Goal: Transaction & Acquisition: Purchase product/service

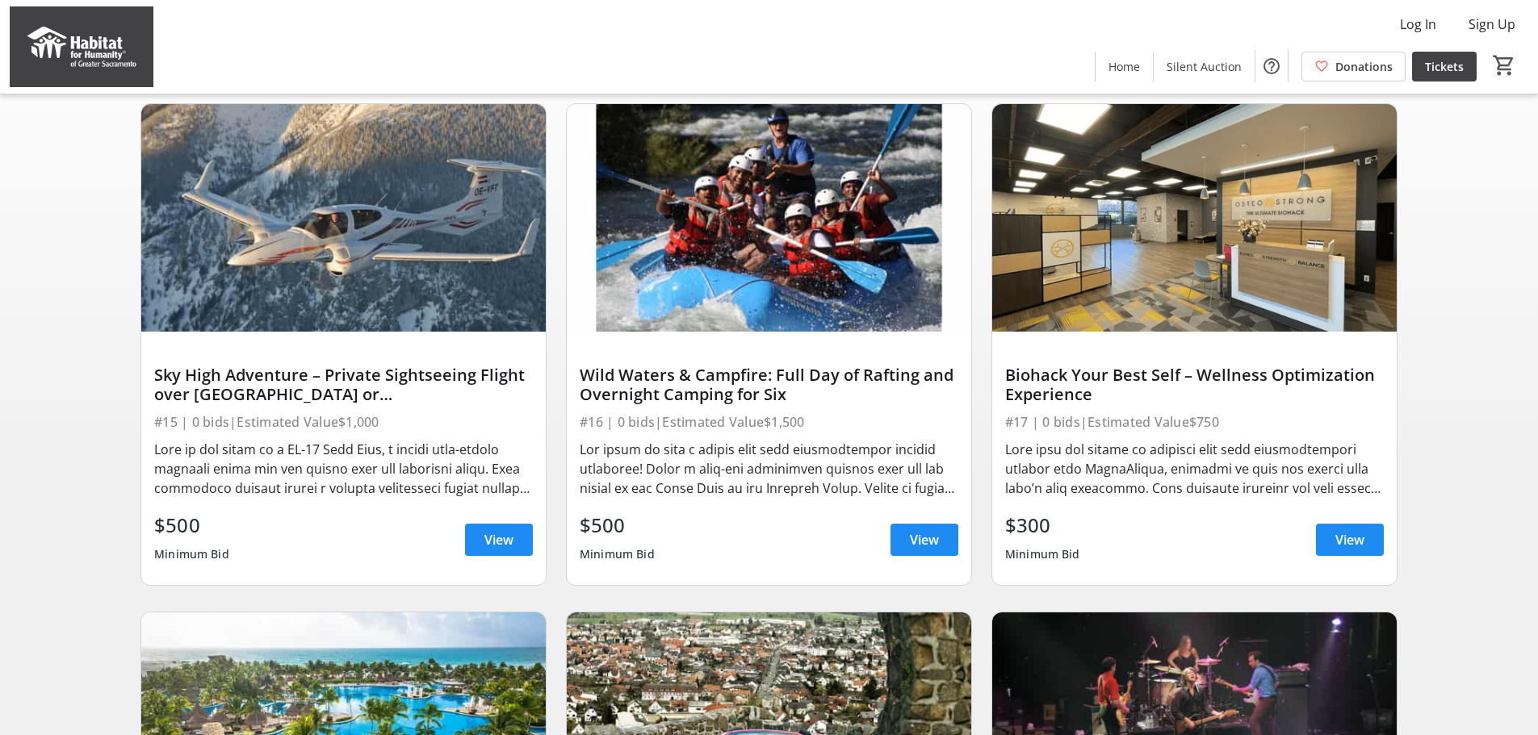
scroll to position [161, 0]
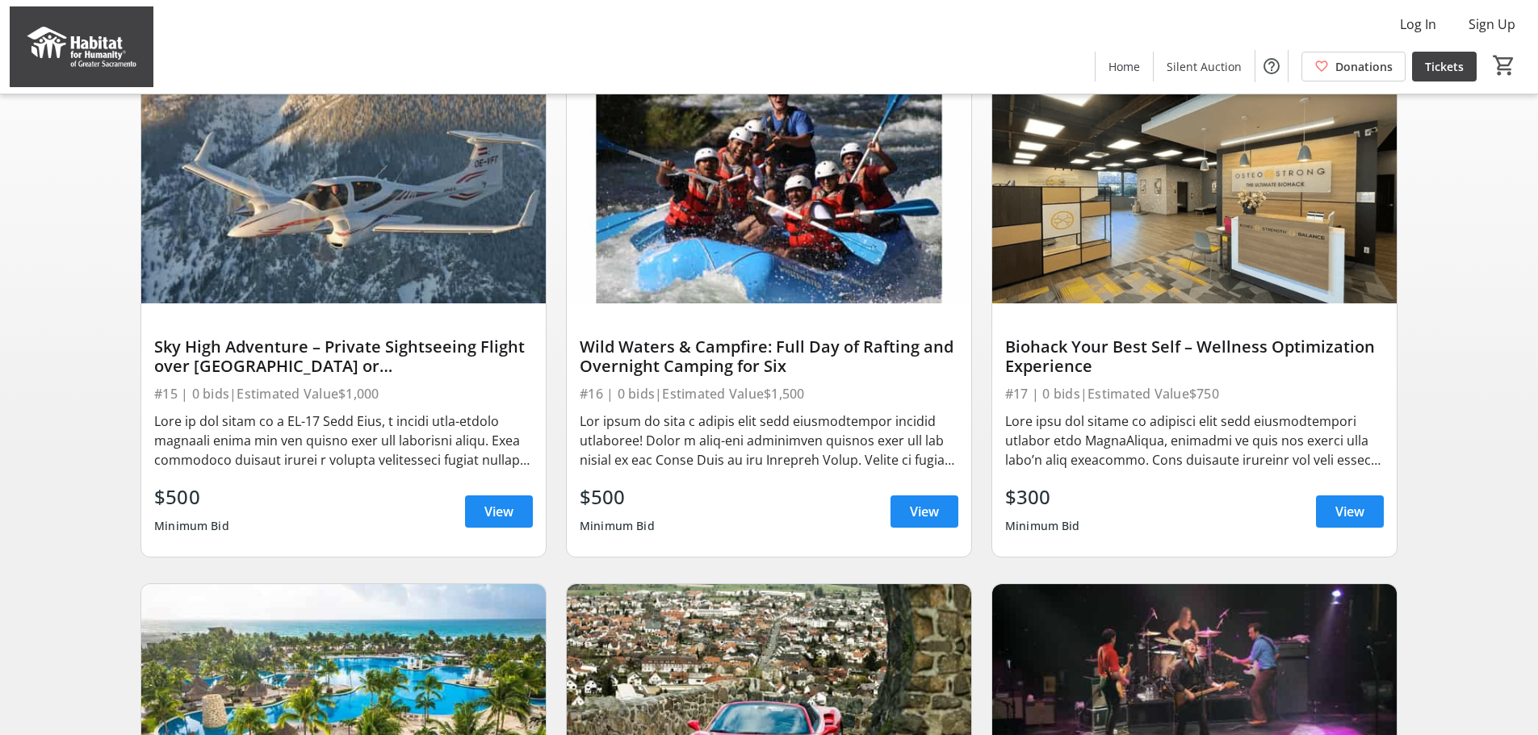
drag, startPoint x: 595, startPoint y: 370, endPoint x: 856, endPoint y: 370, distance: 261.5
click at [856, 370] on div "Wild Waters & Campfire: Full Day of Rafting and Overnight Camping for Six #16 |…" at bounding box center [769, 430] width 404 height 253
click at [856, 370] on div "Wild Waters & Campfire: Full Day of Rafting and Overnight Camping for Six" at bounding box center [769, 356] width 379 height 39
drag, startPoint x: 831, startPoint y: 455, endPoint x: 923, endPoint y: 446, distance: 91.6
click at [837, 454] on div at bounding box center [769, 441] width 379 height 58
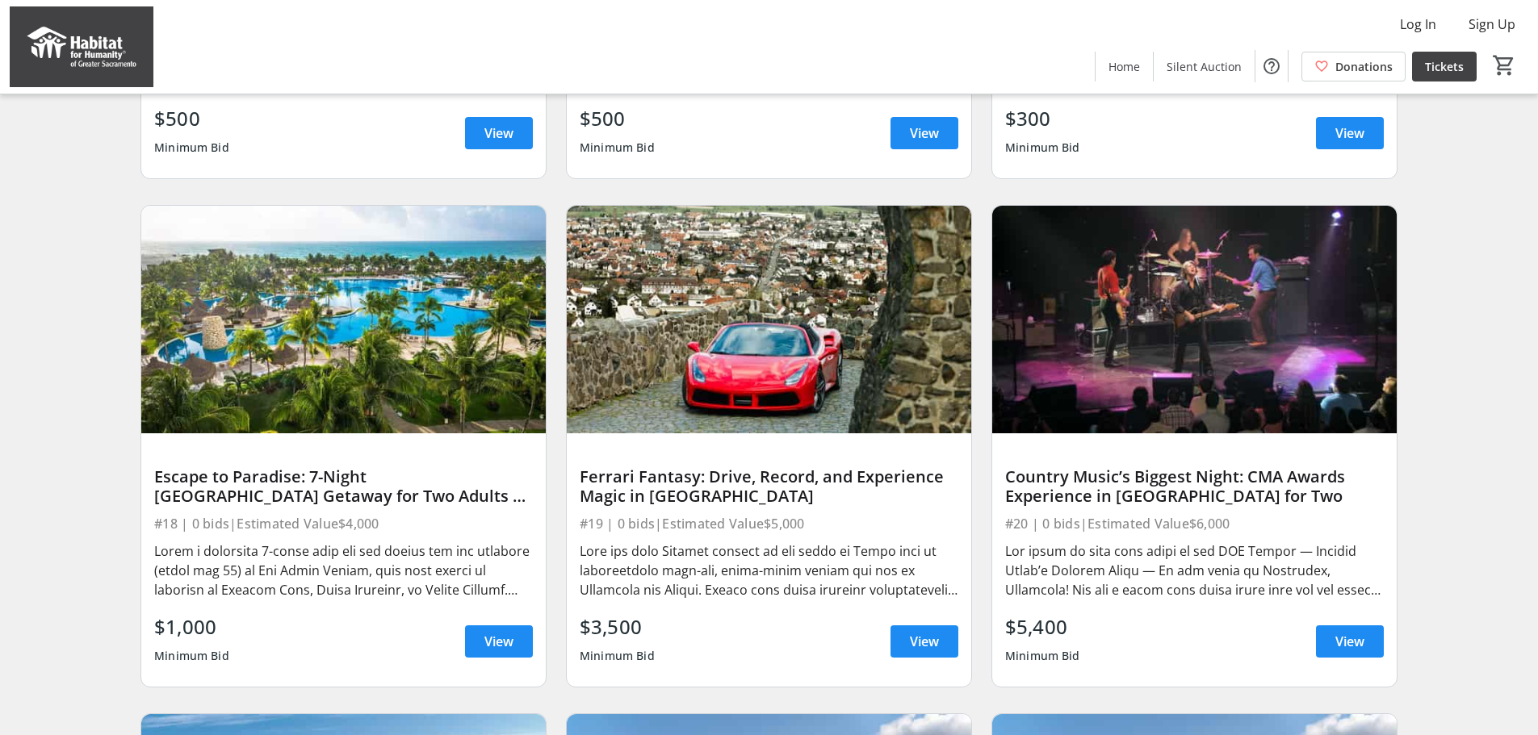
scroll to position [646, 0]
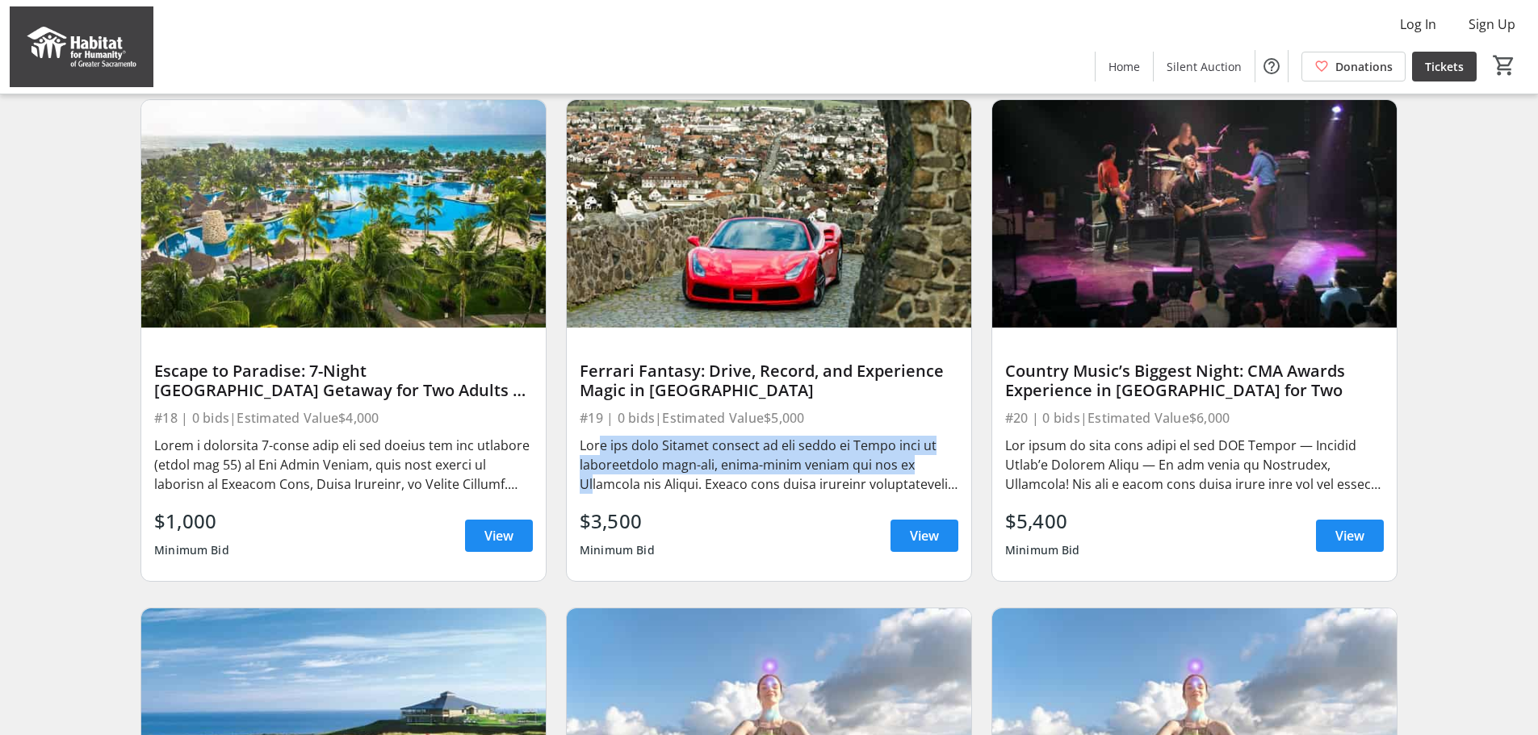
drag, startPoint x: 588, startPoint y: 461, endPoint x: 902, endPoint y: 478, distance: 313.6
click at [902, 478] on div at bounding box center [769, 465] width 379 height 58
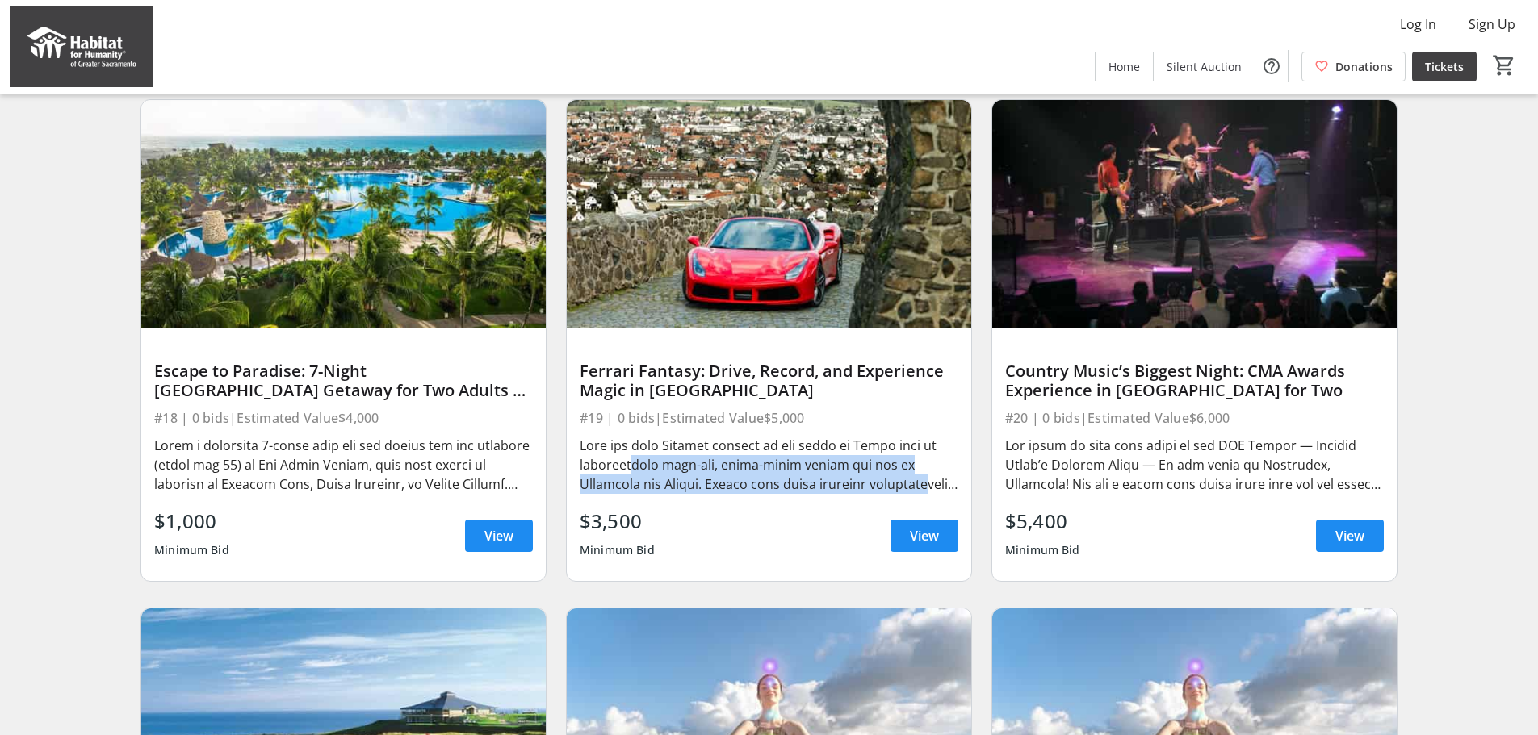
drag, startPoint x: 688, startPoint y: 481, endPoint x: 909, endPoint y: 496, distance: 221.6
click at [909, 494] on div at bounding box center [769, 465] width 379 height 58
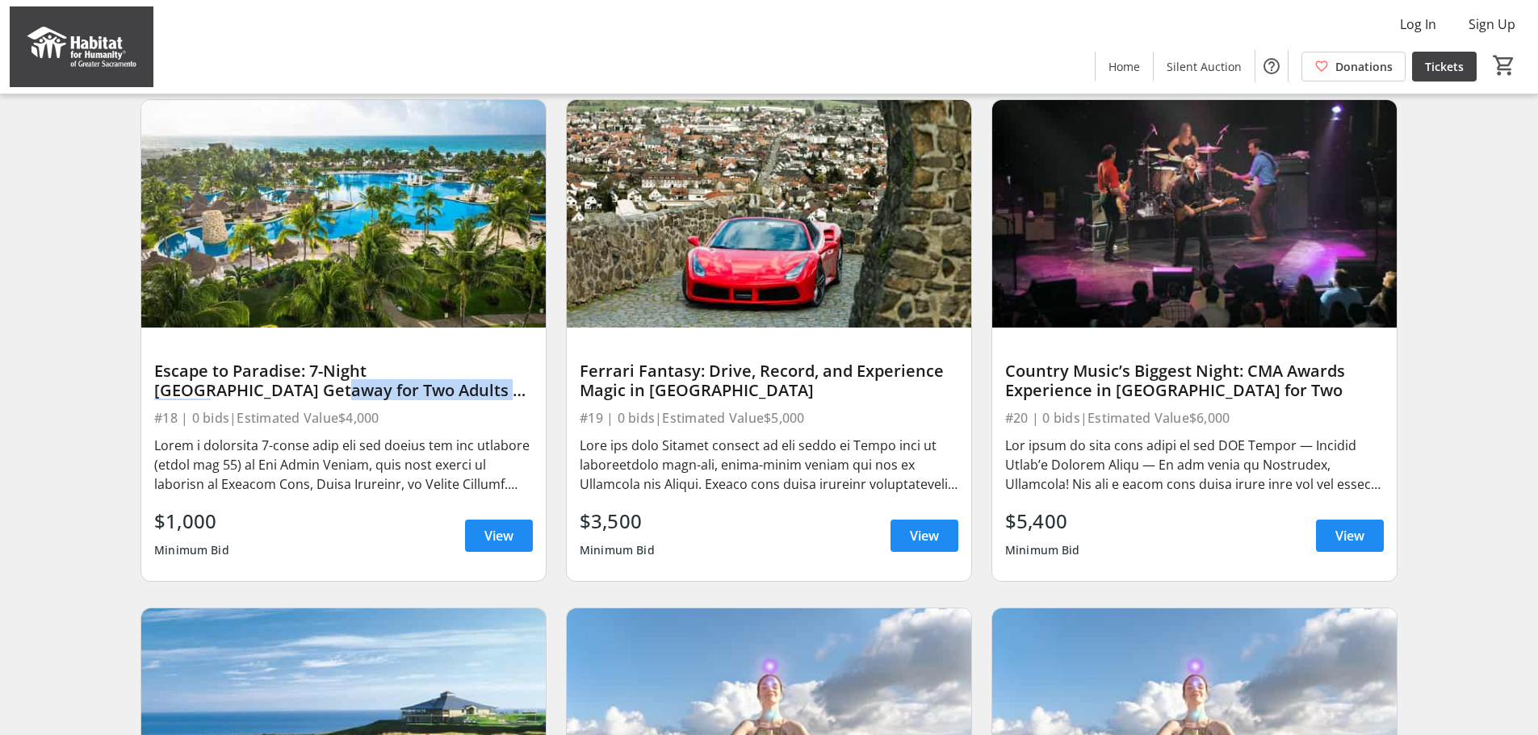
drag, startPoint x: 220, startPoint y: 413, endPoint x: 437, endPoint y: 411, distance: 216.3
click at [437, 404] on div "Escape to Paradise: 7-Night [GEOGRAPHIC_DATA] Getaway for Two Adults + Two Chil…" at bounding box center [343, 380] width 379 height 45
click at [437, 400] on div "Escape to Paradise: 7-Night [GEOGRAPHIC_DATA] Getaway for Two Adults + Two Chil…" at bounding box center [343, 381] width 379 height 39
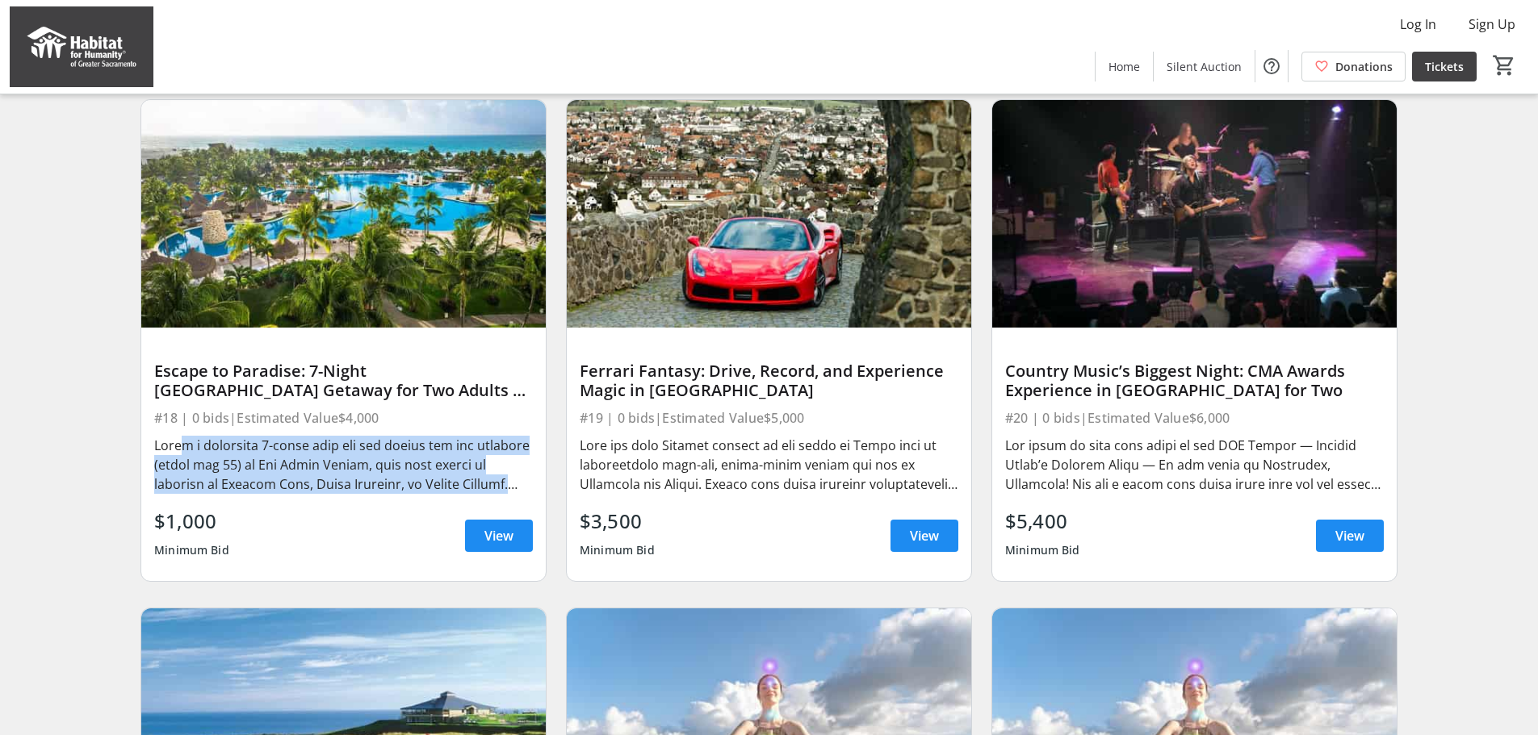
drag, startPoint x: 171, startPoint y: 464, endPoint x: 524, endPoint y: 500, distance: 354.5
click at [524, 494] on div at bounding box center [343, 465] width 379 height 58
click at [396, 488] on div at bounding box center [343, 465] width 379 height 58
drag, startPoint x: 414, startPoint y: 484, endPoint x: 471, endPoint y: 494, distance: 57.5
click at [471, 494] on div at bounding box center [343, 465] width 379 height 58
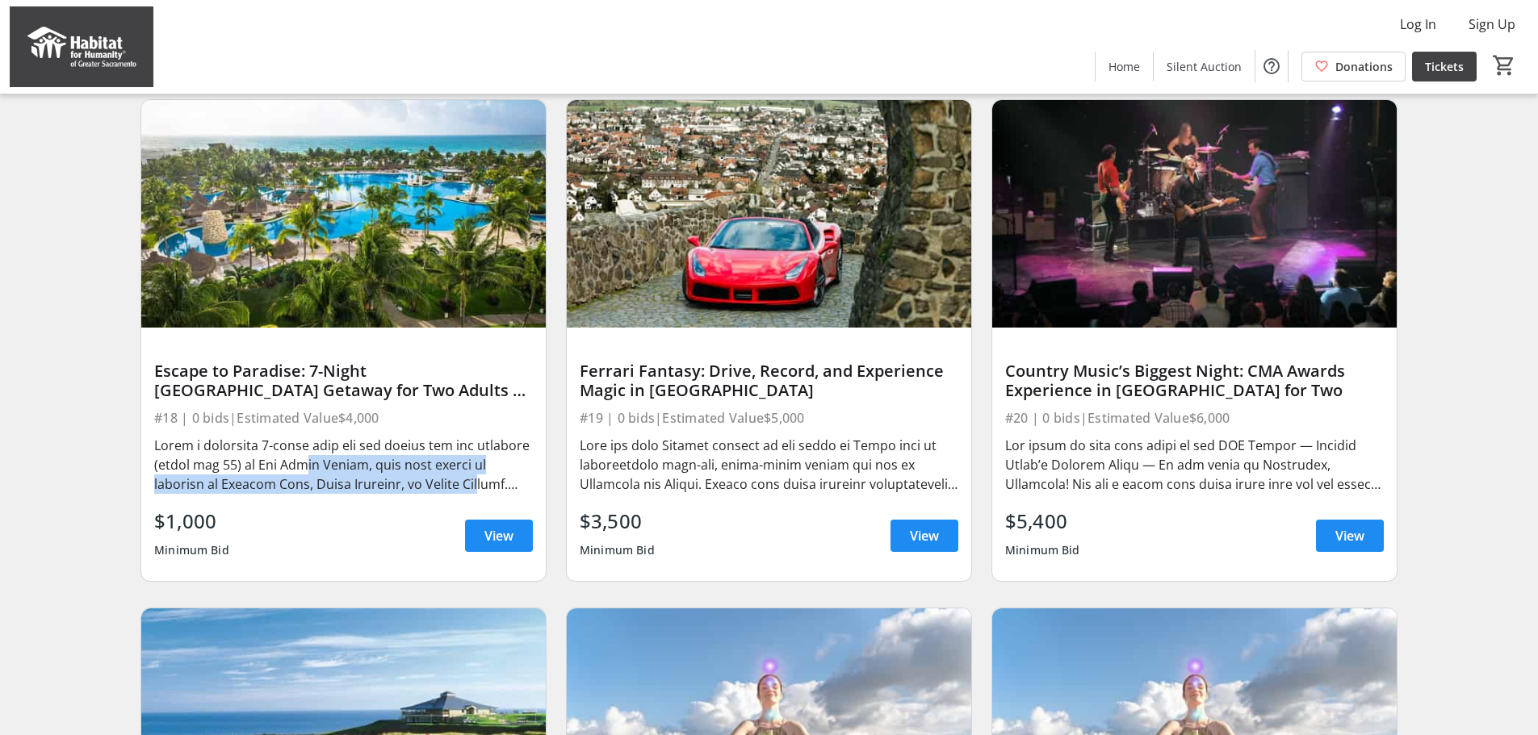
click at [471, 494] on div at bounding box center [343, 465] width 379 height 58
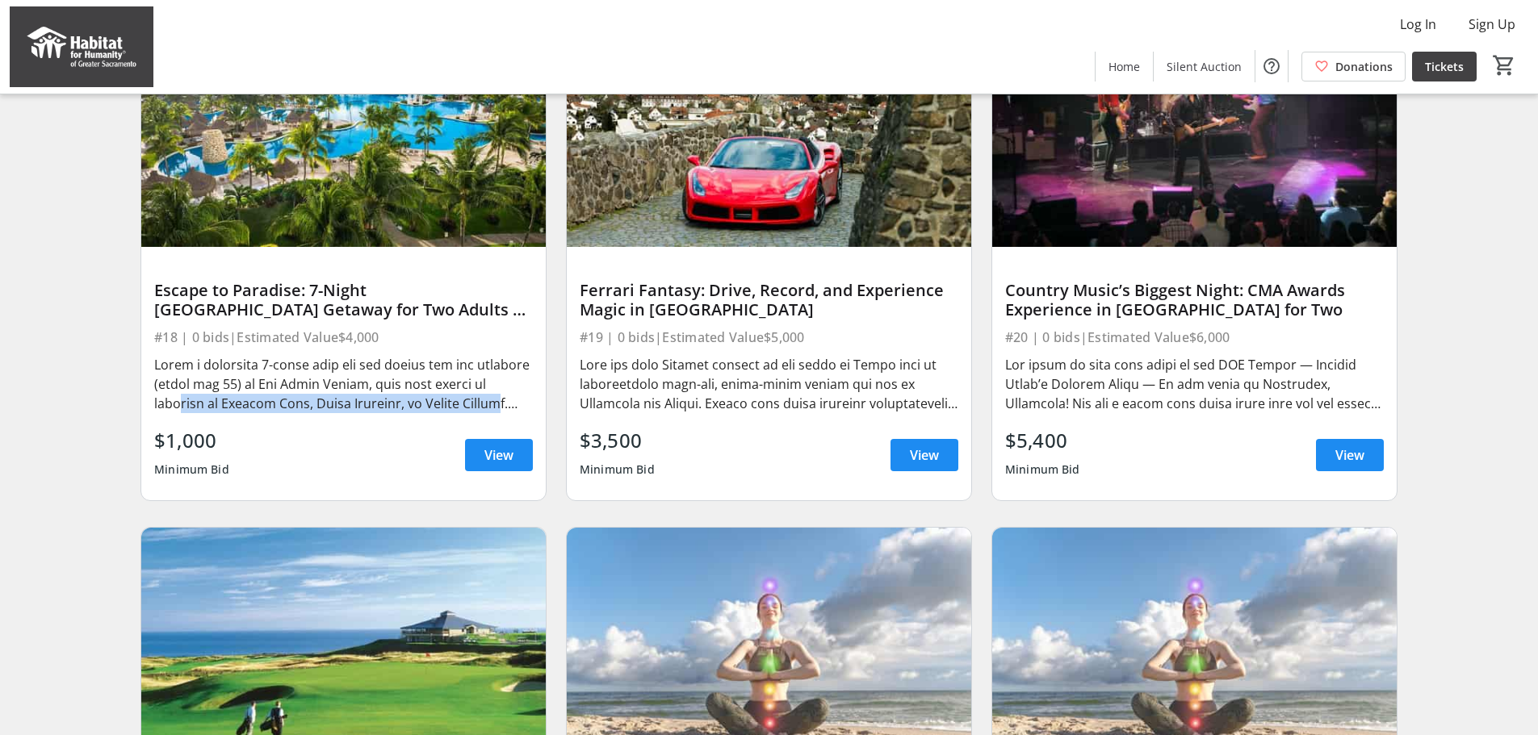
drag, startPoint x: 169, startPoint y: 421, endPoint x: 493, endPoint y: 412, distance: 324.6
click at [493, 412] on div at bounding box center [343, 384] width 379 height 58
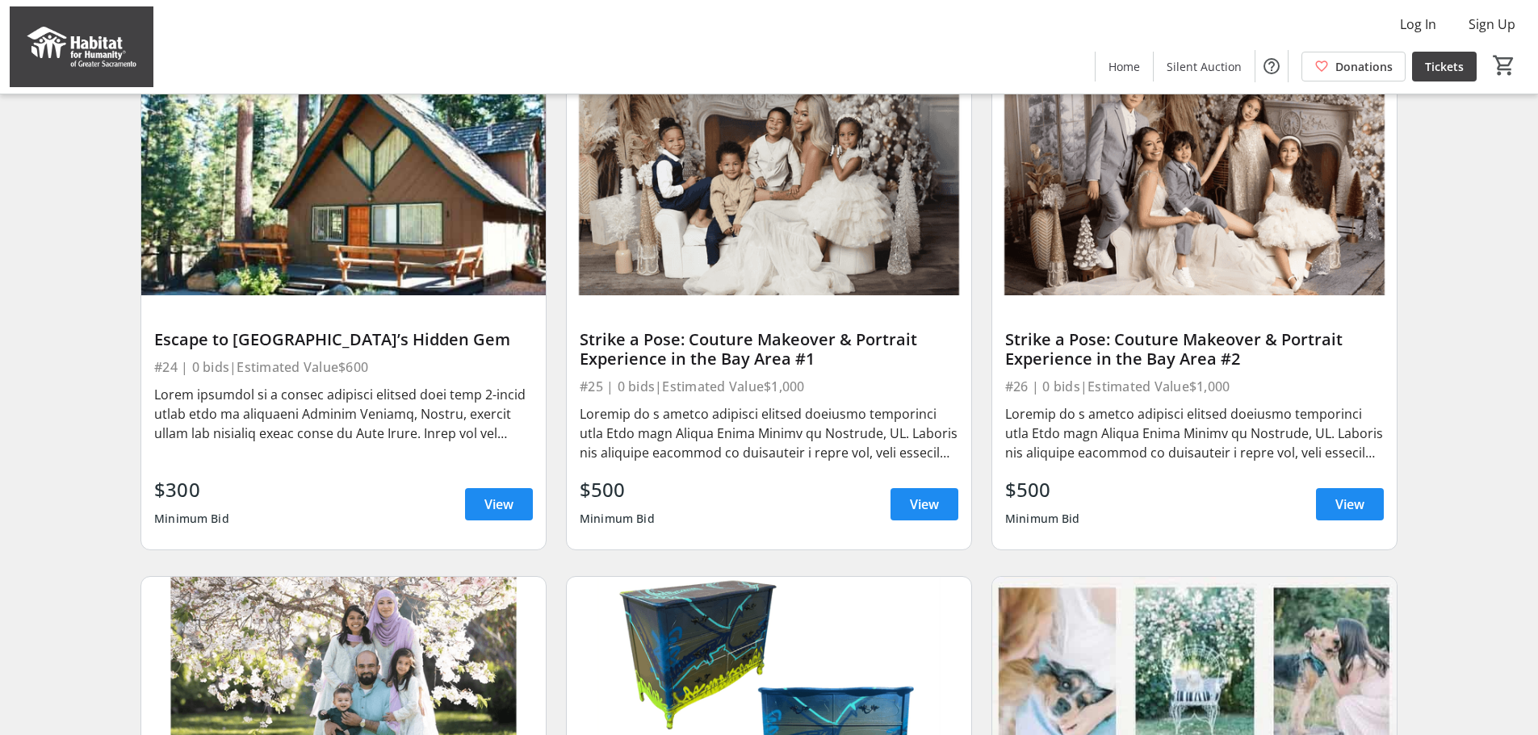
scroll to position [1614, 0]
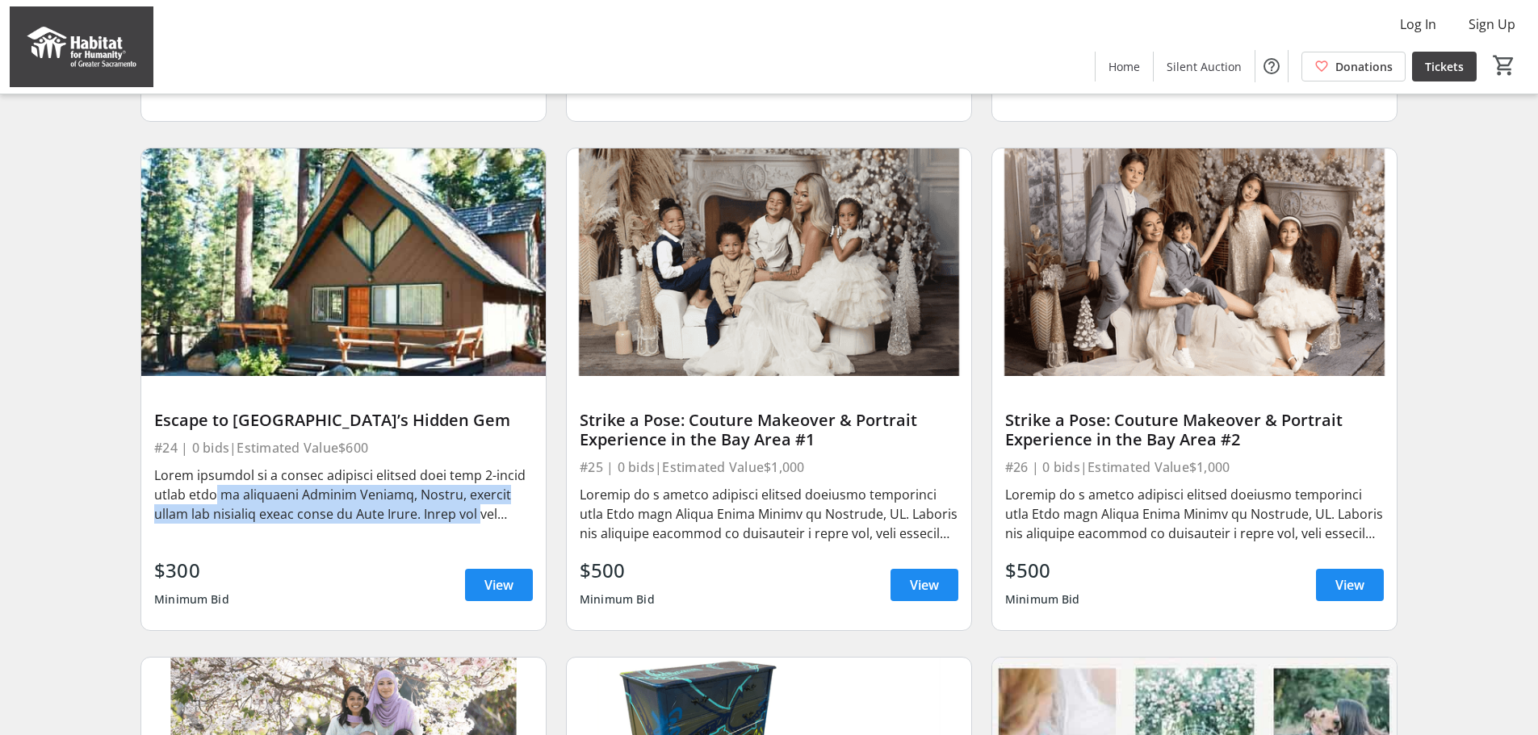
drag, startPoint x: 224, startPoint y: 508, endPoint x: 454, endPoint y: 521, distance: 231.2
click at [454, 521] on div at bounding box center [343, 495] width 379 height 58
click at [84, 366] on div "Search Filter timer_outline Ends in 10d 3h 5m 50s All Items Adventure Art Arts …" at bounding box center [768, 598] width 1531 height 4159
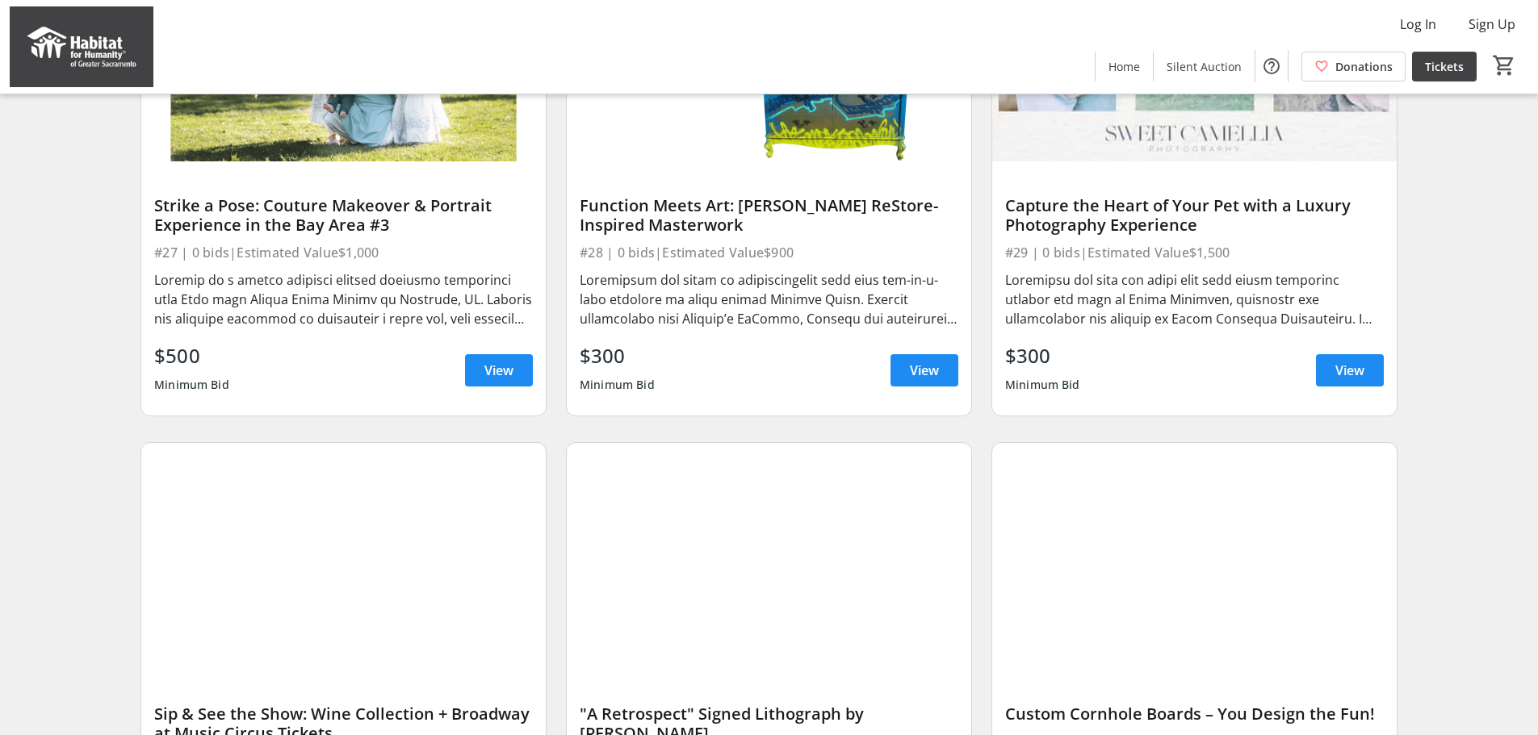
scroll to position [2664, 0]
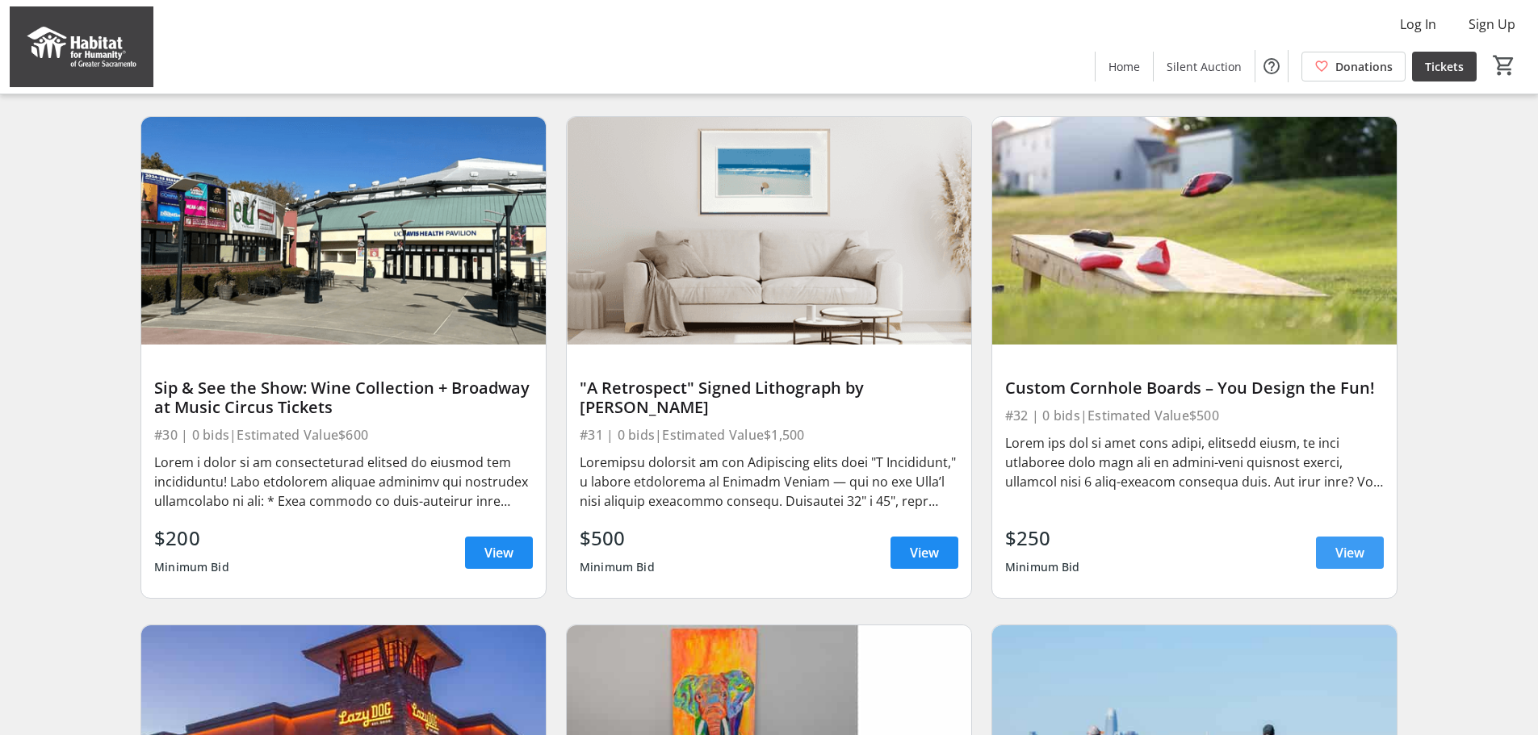
click at [1342, 561] on span "View" at bounding box center [1349, 552] width 29 height 19
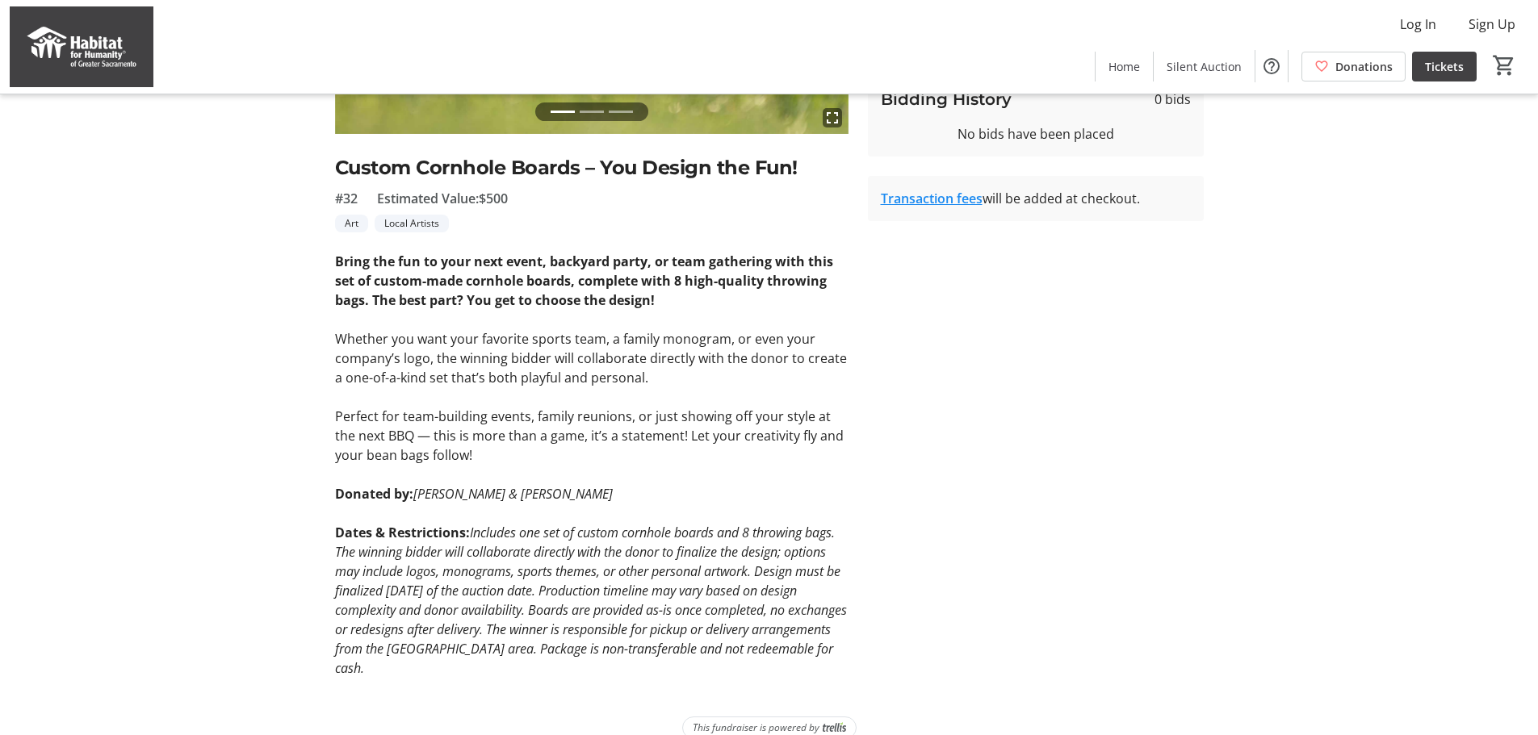
scroll to position [323, 0]
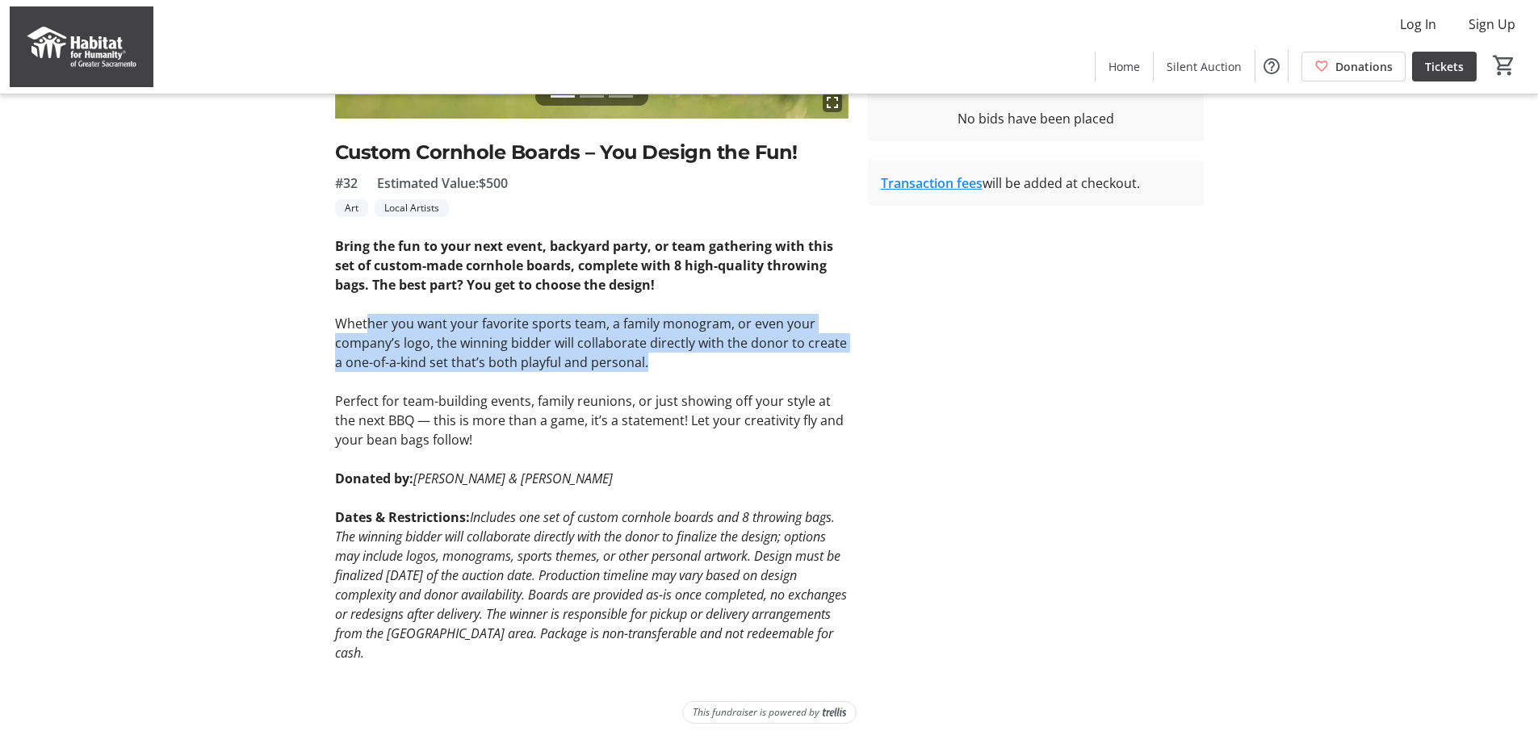
drag, startPoint x: 368, startPoint y: 324, endPoint x: 664, endPoint y: 357, distance: 298.0
click at [664, 357] on p "Whether you want your favorite sports team, a family monogram, or even your com…" at bounding box center [591, 343] width 513 height 58
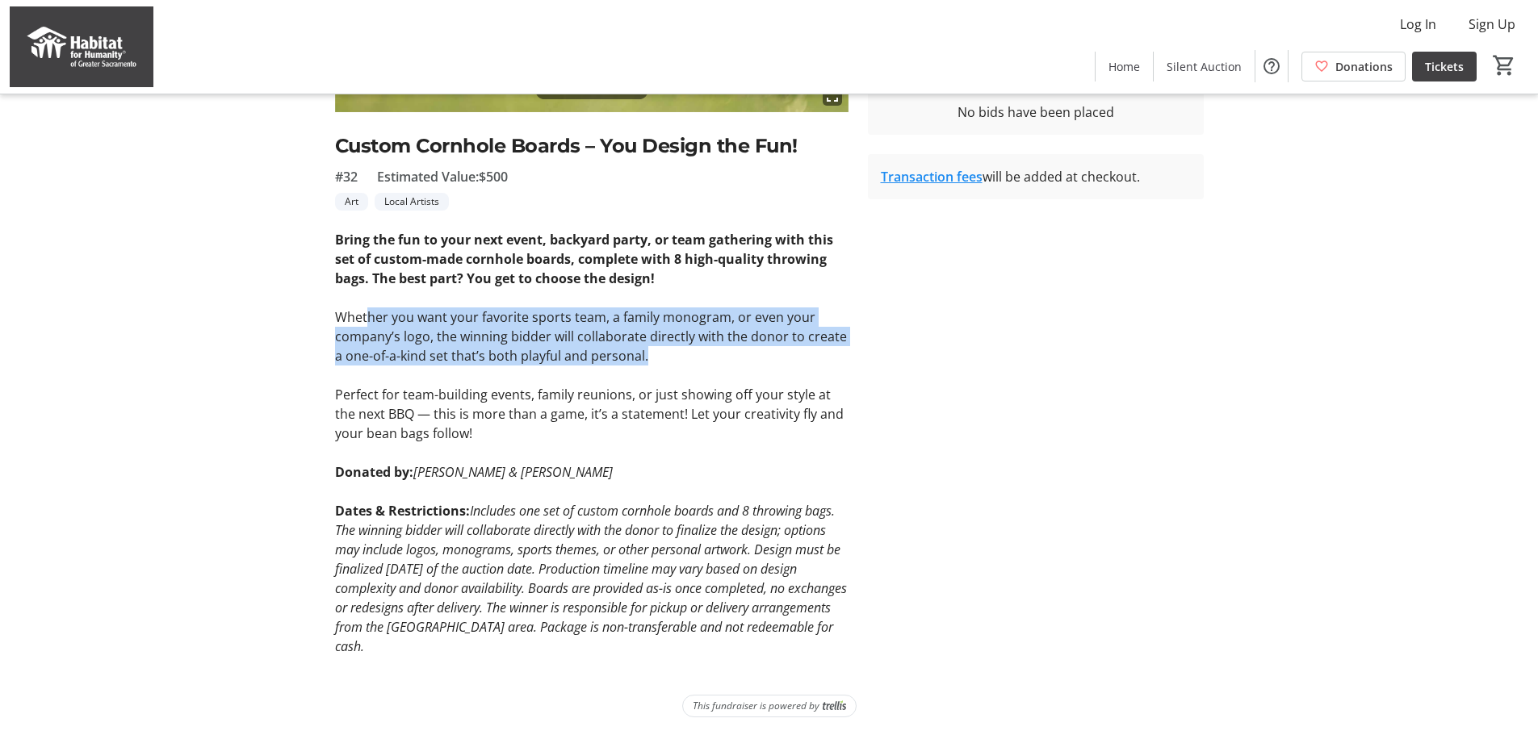
scroll to position [331, 0]
click at [456, 336] on p "Whether you want your favorite sports team, a family monogram, or even your com…" at bounding box center [591, 335] width 513 height 58
drag, startPoint x: 456, startPoint y: 336, endPoint x: 612, endPoint y: 347, distance: 156.2
click at [612, 347] on p "Whether you want your favorite sports team, a family monogram, or even your com…" at bounding box center [591, 335] width 513 height 58
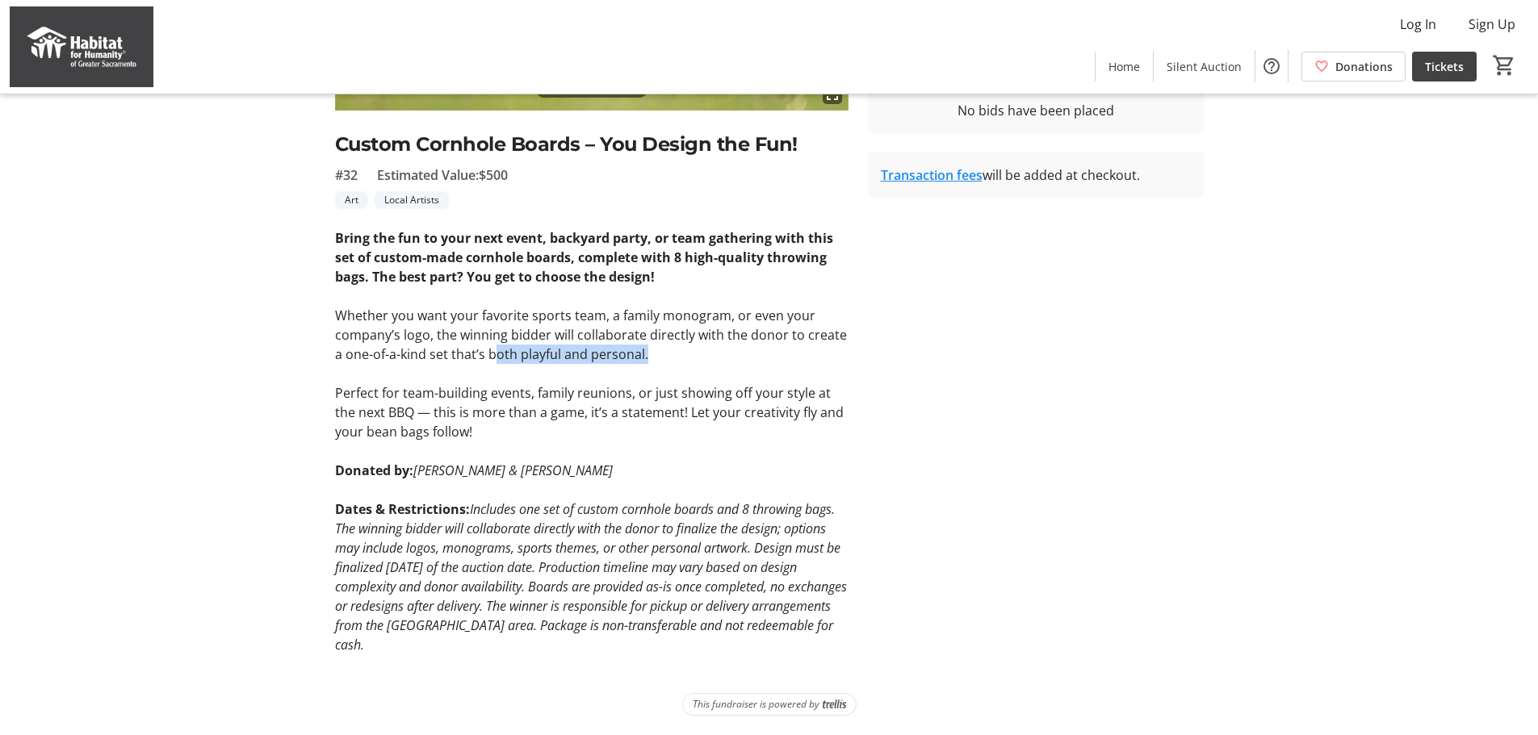
drag, startPoint x: 498, startPoint y: 345, endPoint x: 672, endPoint y: 350, distance: 173.6
click at [672, 350] on p "Whether you want your favorite sports team, a family monogram, or even your com…" at bounding box center [591, 335] width 513 height 58
drag, startPoint x: 338, startPoint y: 350, endPoint x: 770, endPoint y: 347, distance: 431.9
click at [770, 347] on p "Whether you want your favorite sports team, a family monogram, or even your com…" at bounding box center [591, 335] width 513 height 58
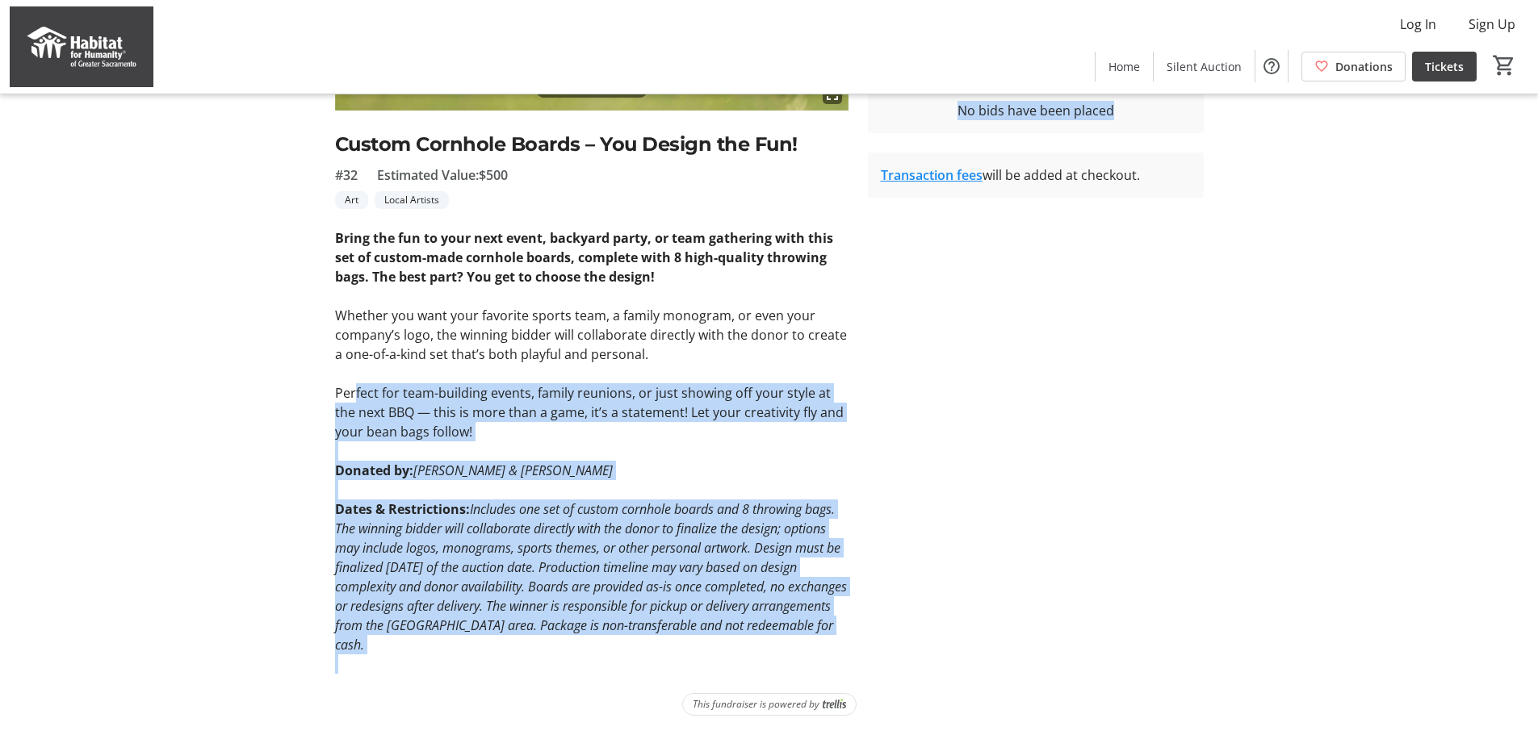
drag, startPoint x: 362, startPoint y: 395, endPoint x: 857, endPoint y: 444, distance: 498.1
click at [857, 444] on div "fullscreen fullscreen fullscreen Previous Next Custom Cornhole Boards – You Des…" at bounding box center [769, 248] width 1065 height 852
click at [858, 444] on tr-auction-item-bidding-ui "One Time Bid Auto Bid Bid Amount * $ 250 Minimum bid is $250 Place Bid Bidding …" at bounding box center [1035, 248] width 355 height 852
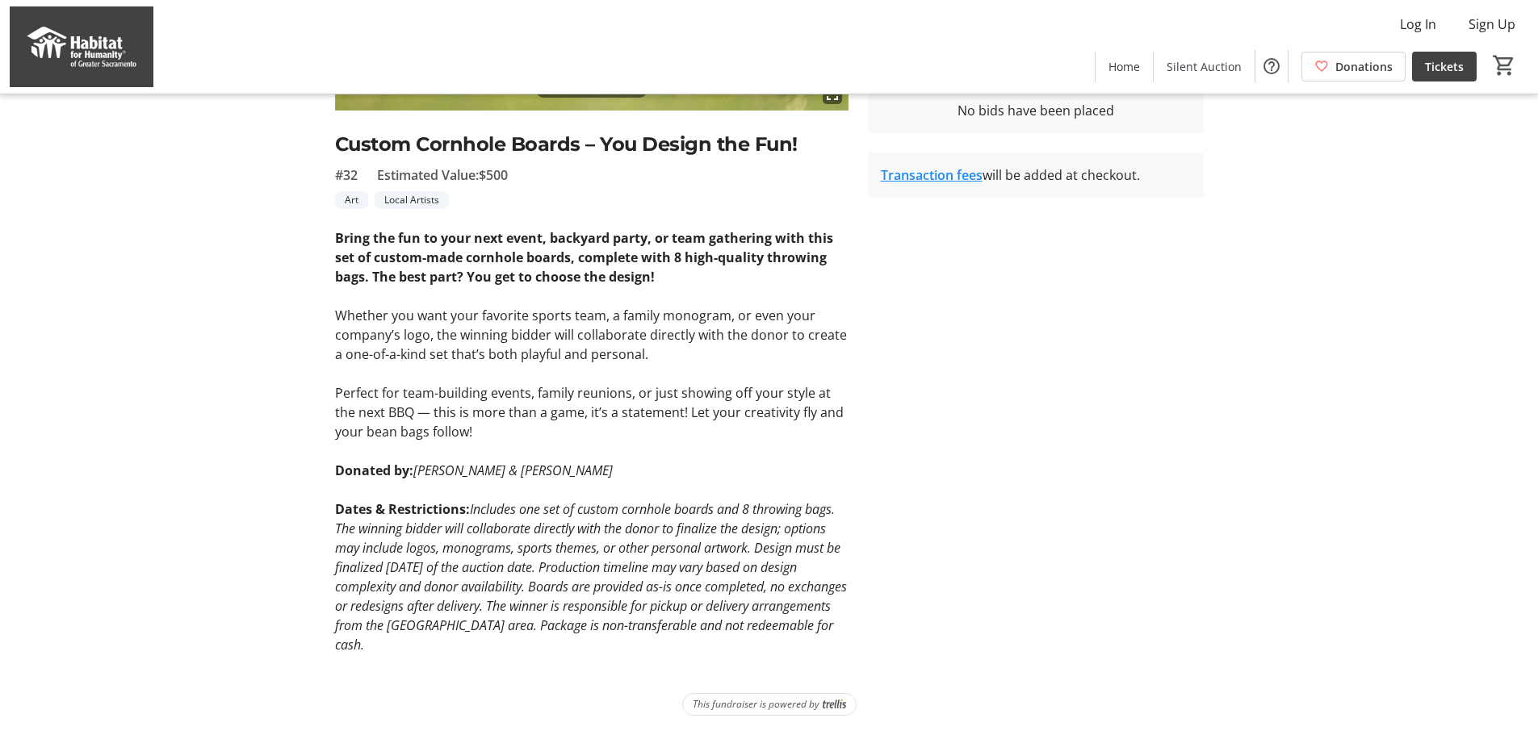
click at [706, 393] on p "Perfect for team-building events, family reunions, or just showing off your sty…" at bounding box center [591, 412] width 513 height 58
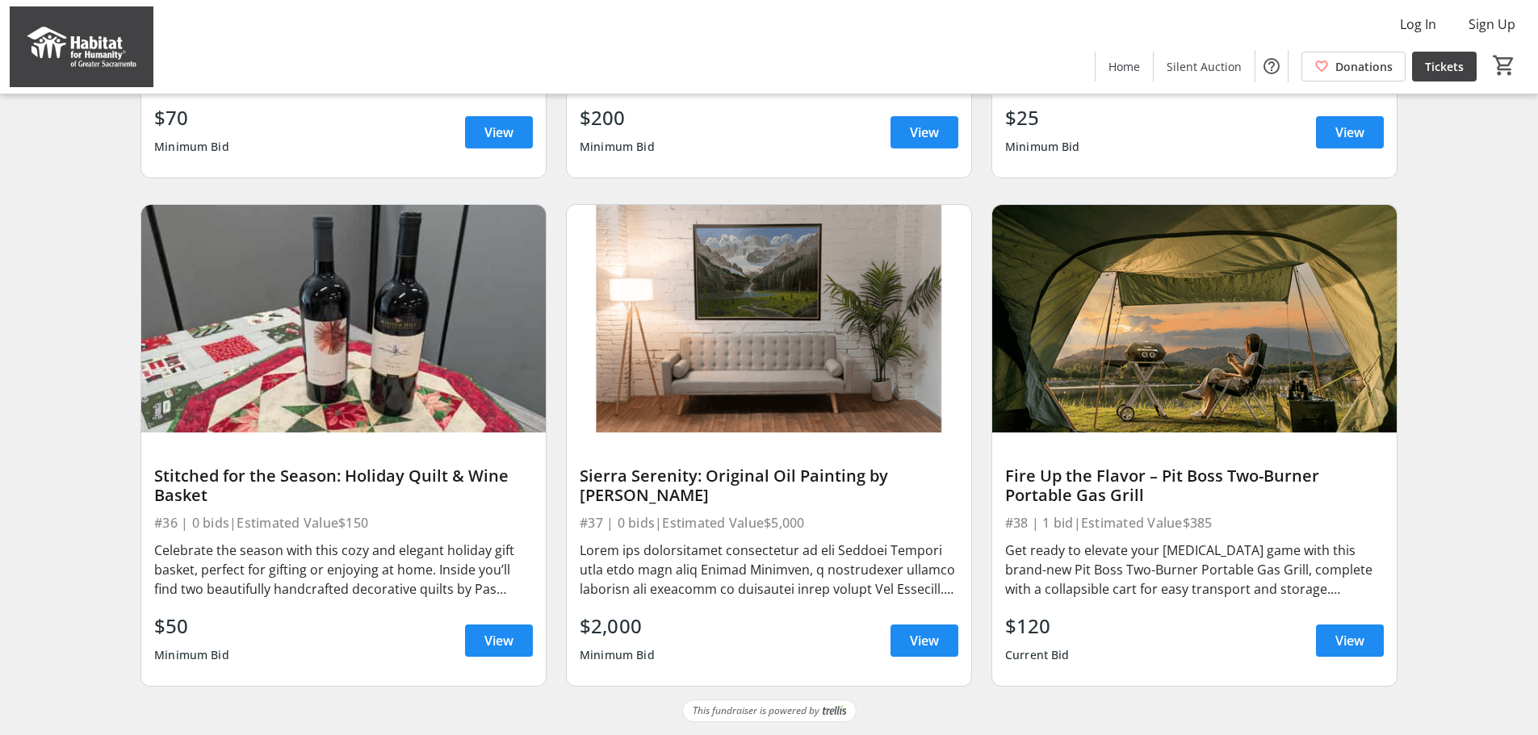
scroll to position [3605, 0]
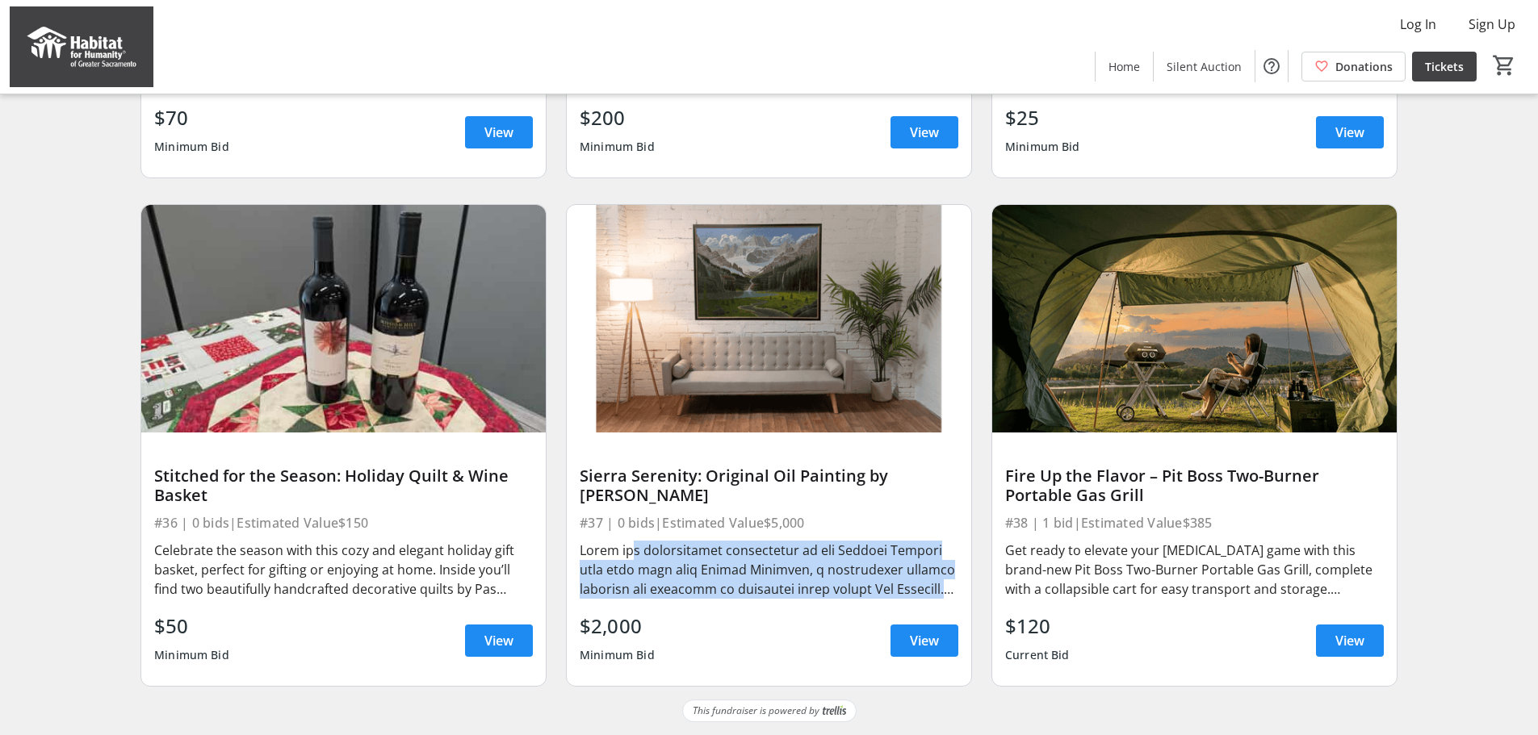
drag, startPoint x: 703, startPoint y: 558, endPoint x: 933, endPoint y: 584, distance: 231.6
click at [933, 584] on div at bounding box center [769, 570] width 379 height 58
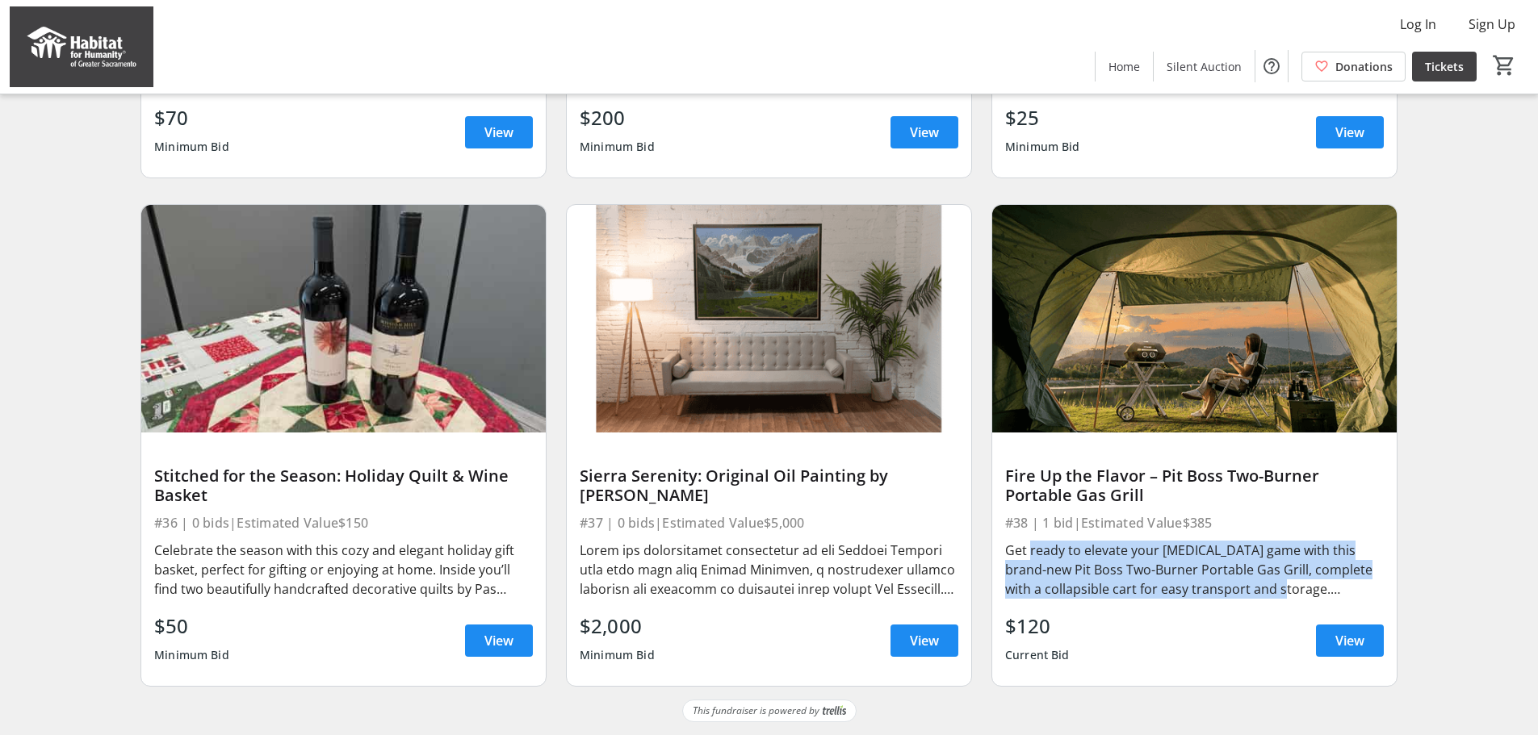
drag, startPoint x: 1036, startPoint y: 556, endPoint x: 1273, endPoint y: 592, distance: 240.1
click at [1273, 592] on div "Get ready to elevate your [MEDICAL_DATA] game with this brand-new Pit Boss Two-…" at bounding box center [1194, 570] width 379 height 58
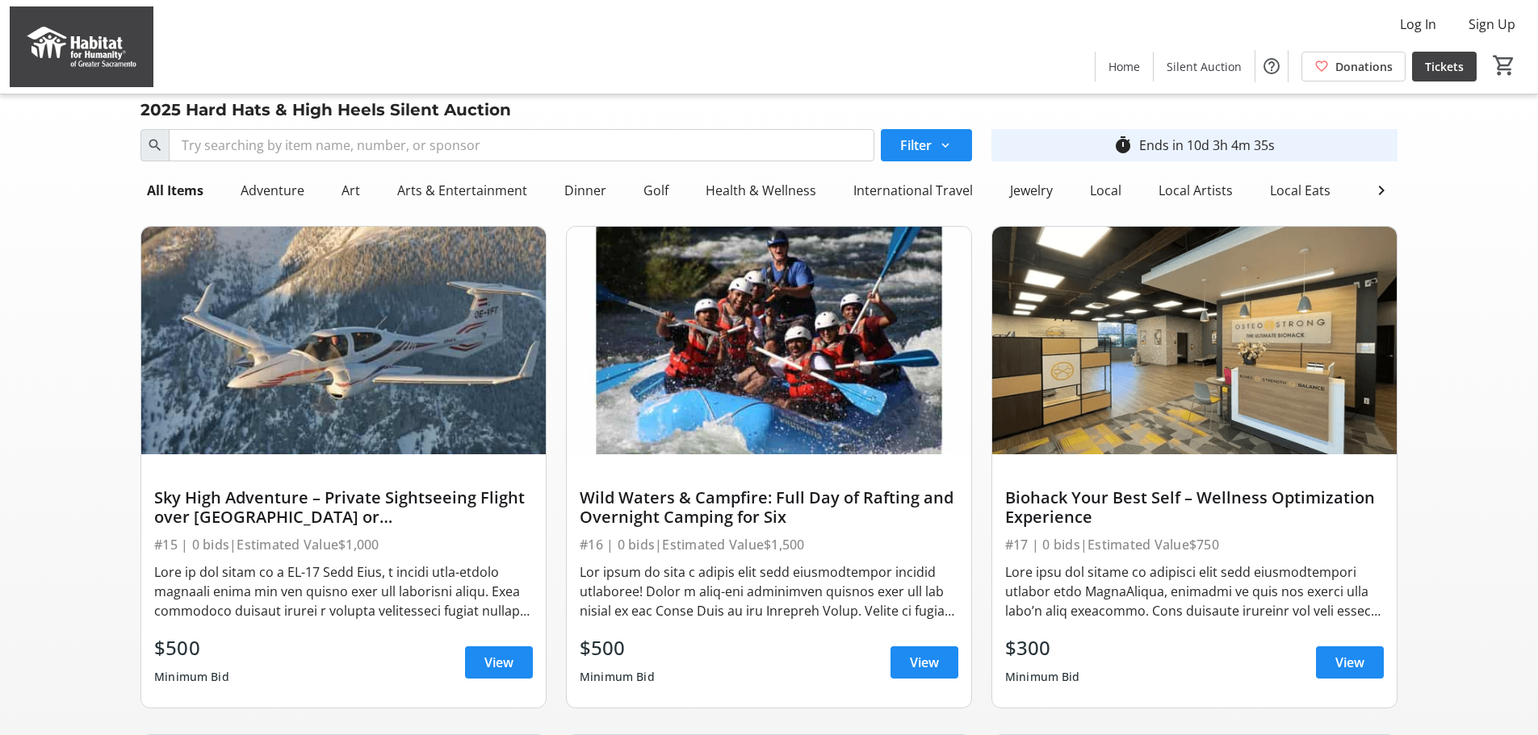
scroll to position [0, 0]
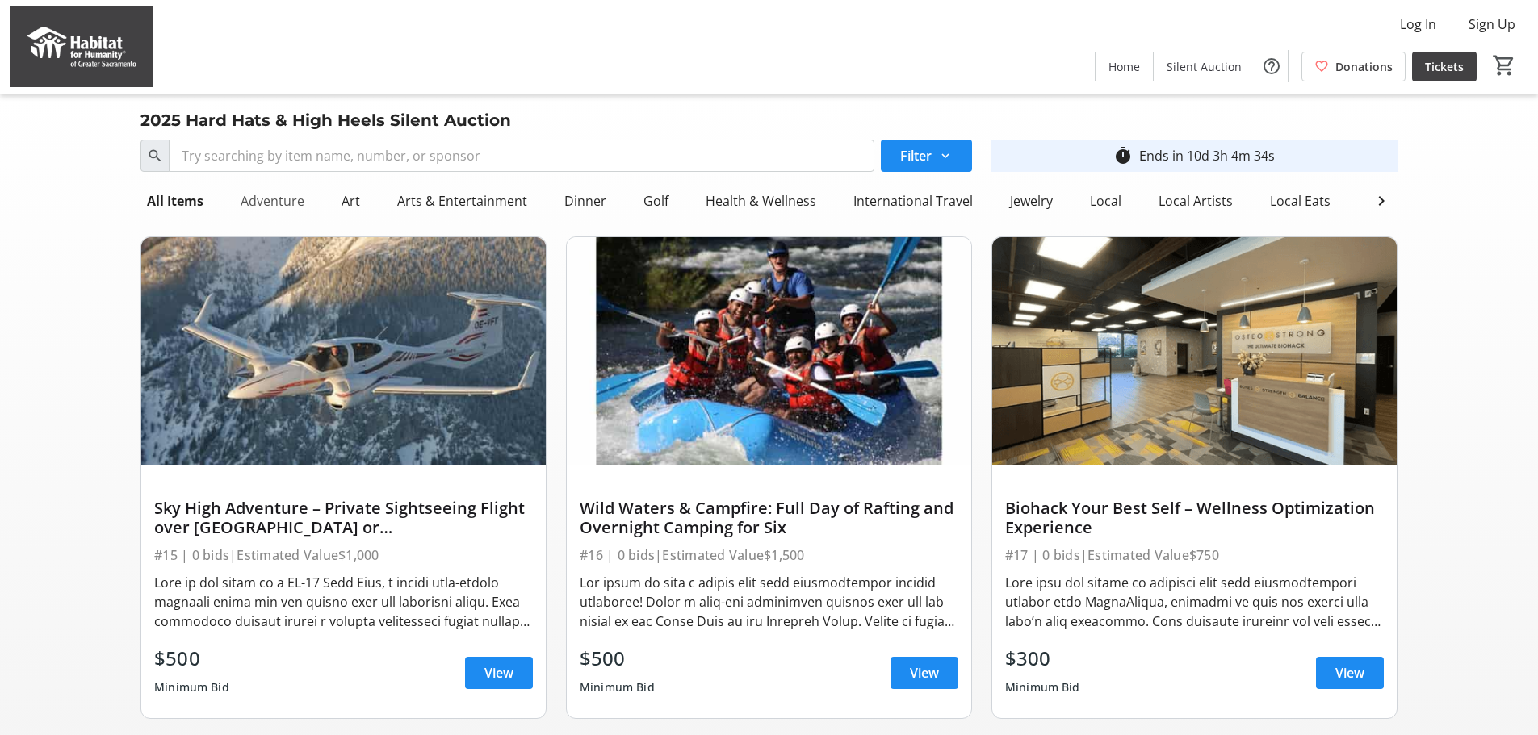
click at [278, 203] on div "Adventure" at bounding box center [272, 201] width 77 height 32
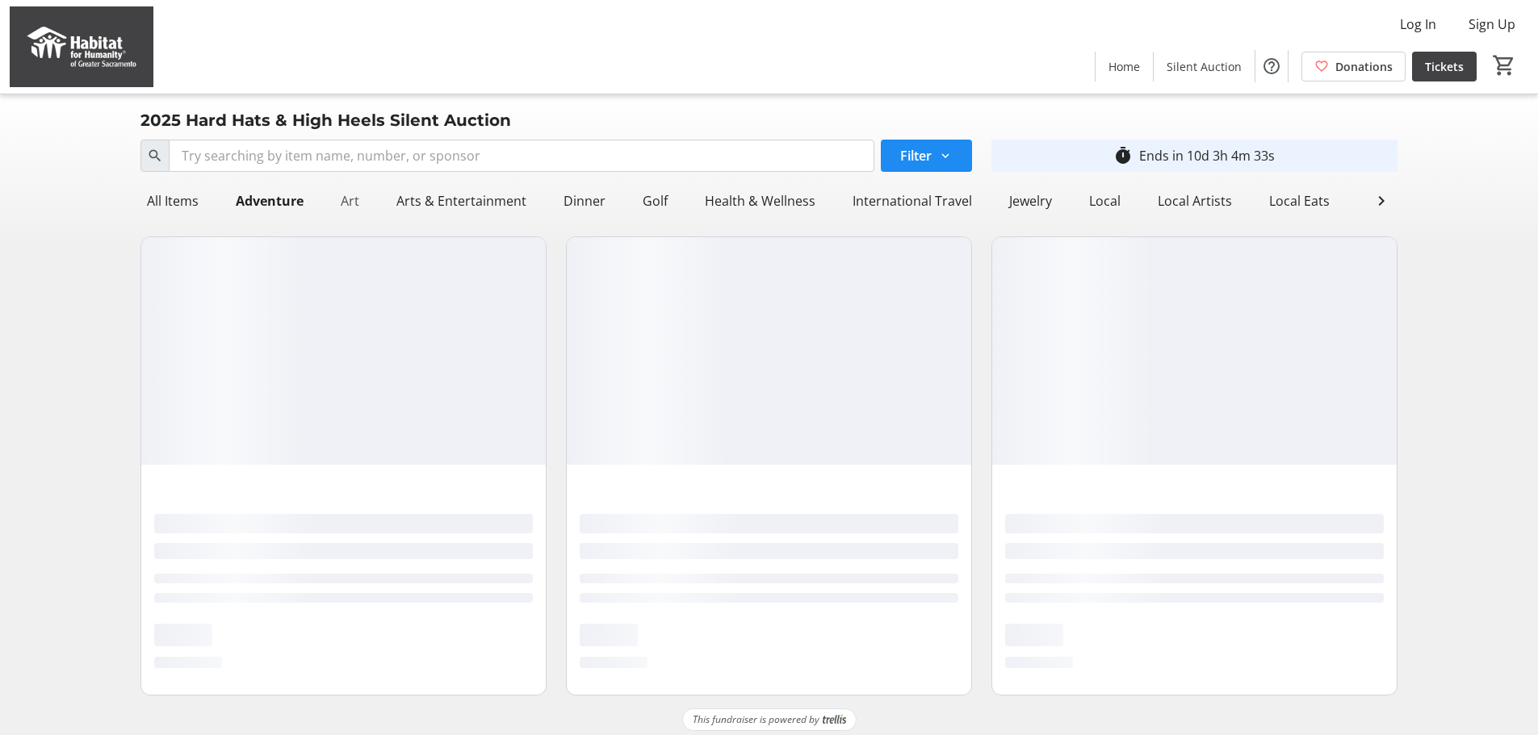
click at [349, 202] on div "Art" at bounding box center [349, 201] width 31 height 32
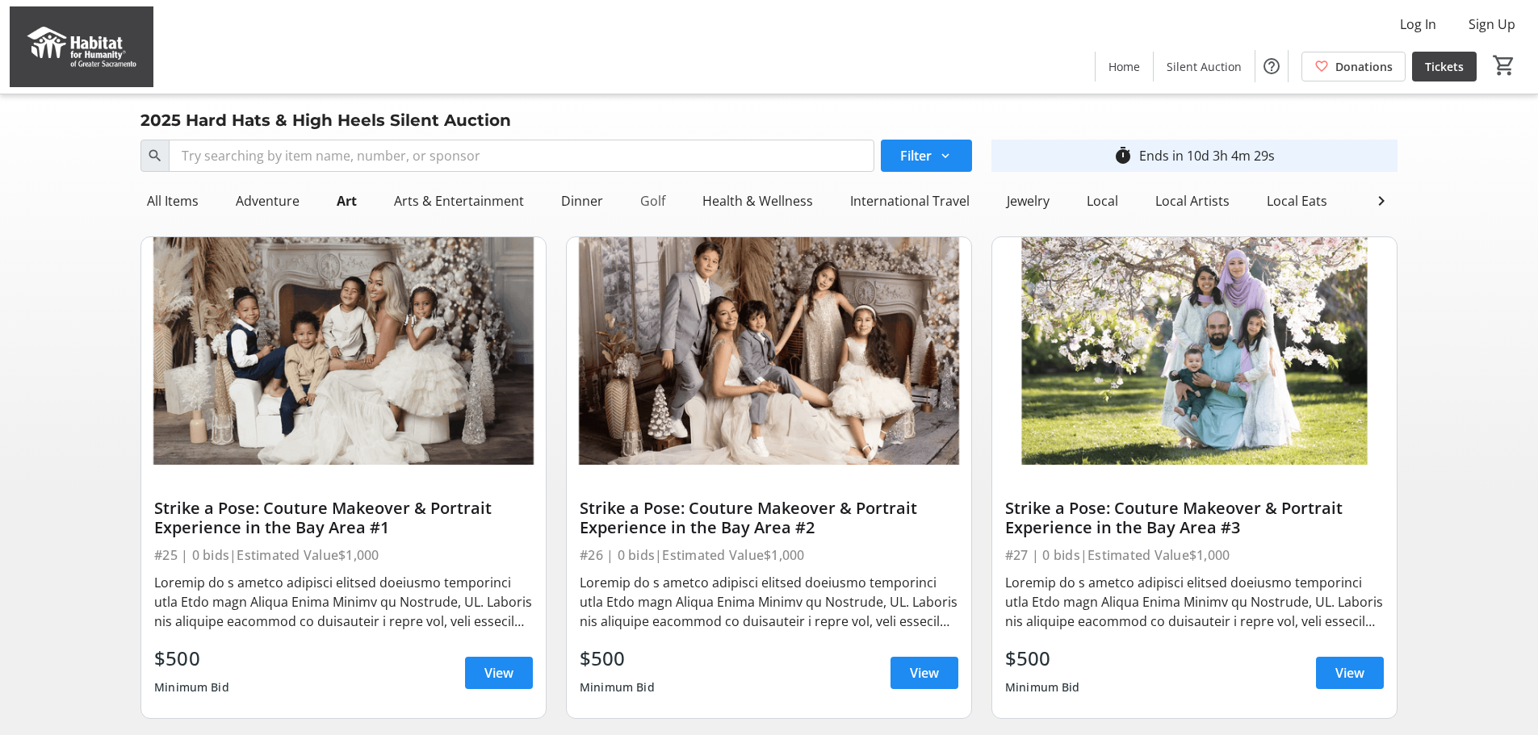
click at [651, 199] on div "Golf" at bounding box center [653, 201] width 38 height 32
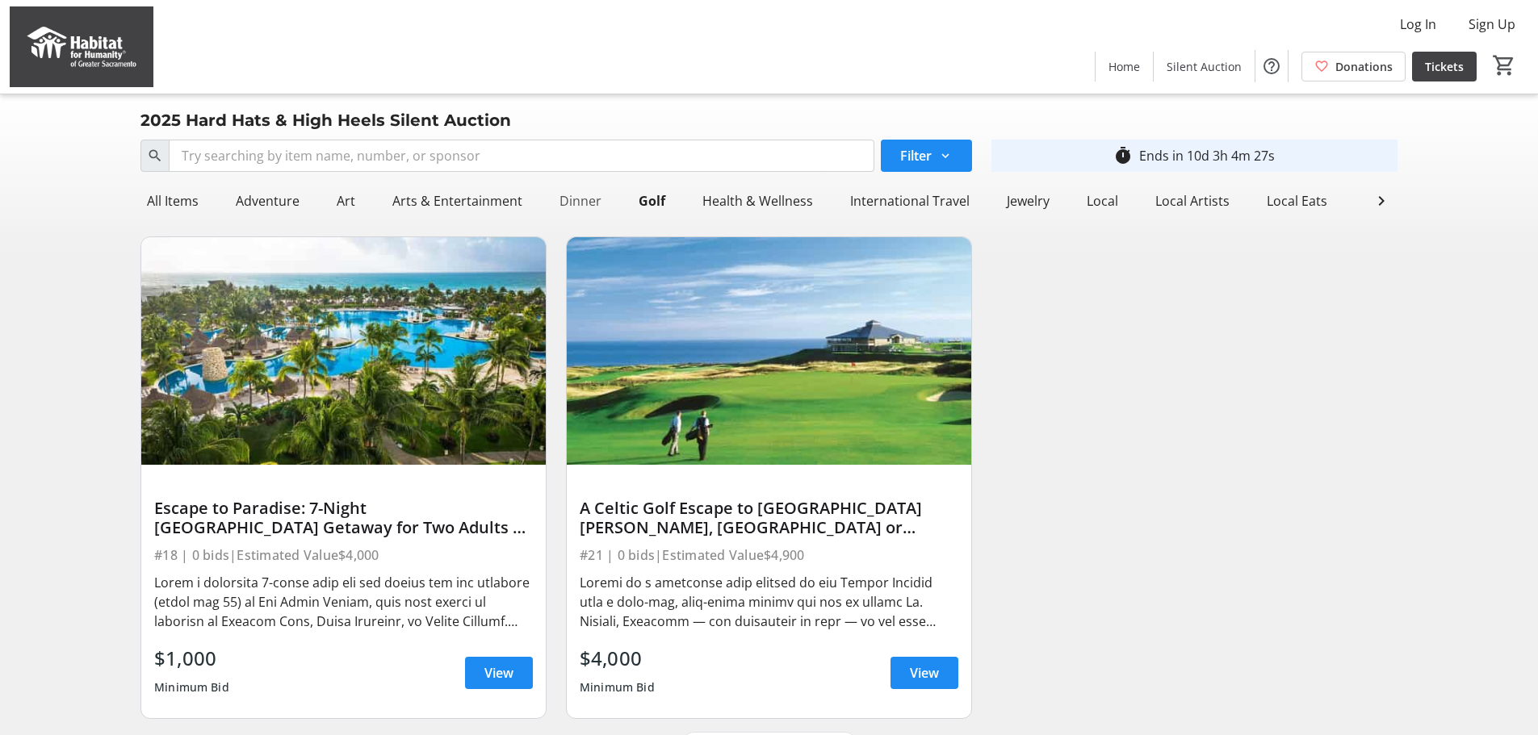
click at [578, 197] on div "Dinner" at bounding box center [580, 201] width 55 height 32
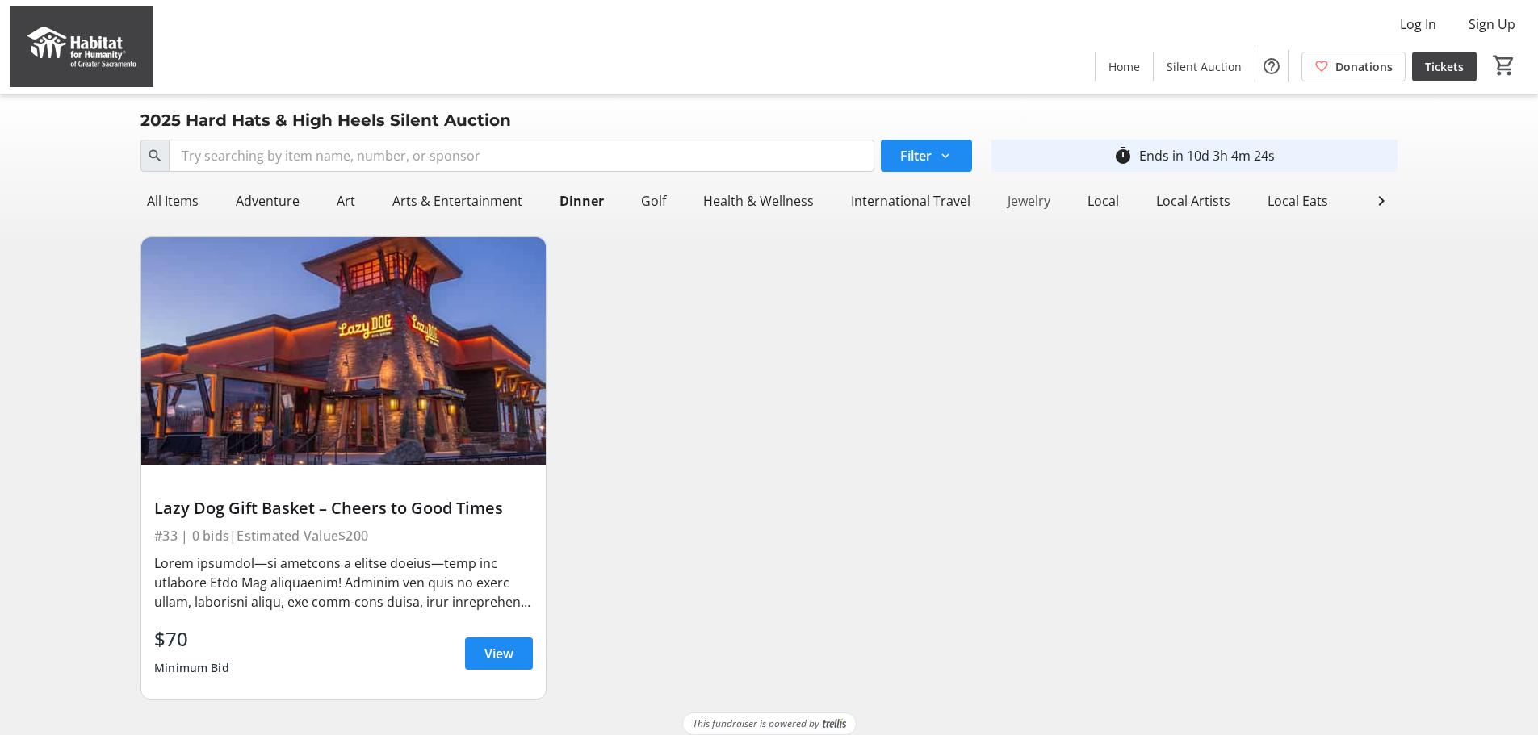
click at [1019, 200] on div "Jewelry" at bounding box center [1029, 201] width 56 height 32
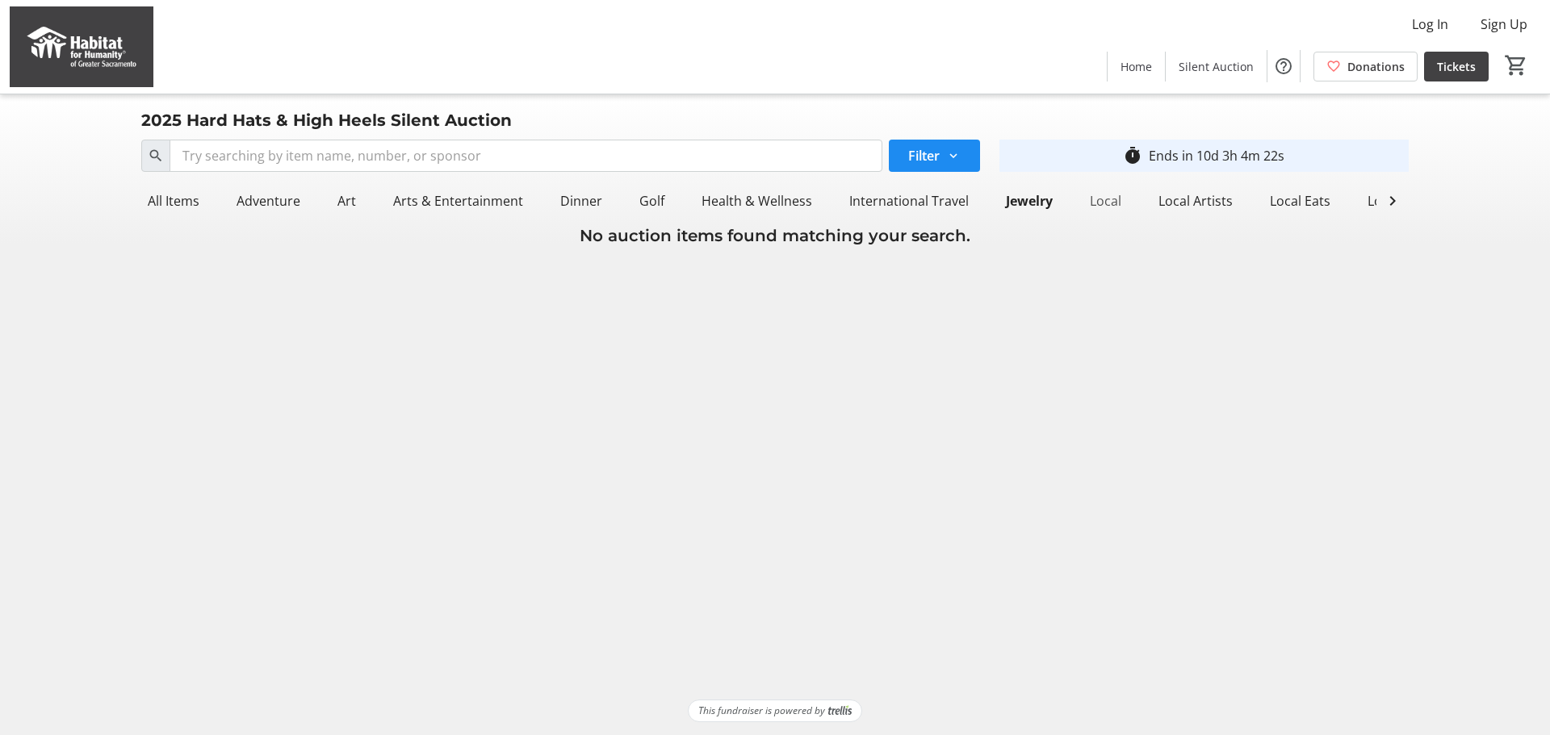
click at [1103, 199] on div "Local" at bounding box center [1105, 201] width 44 height 32
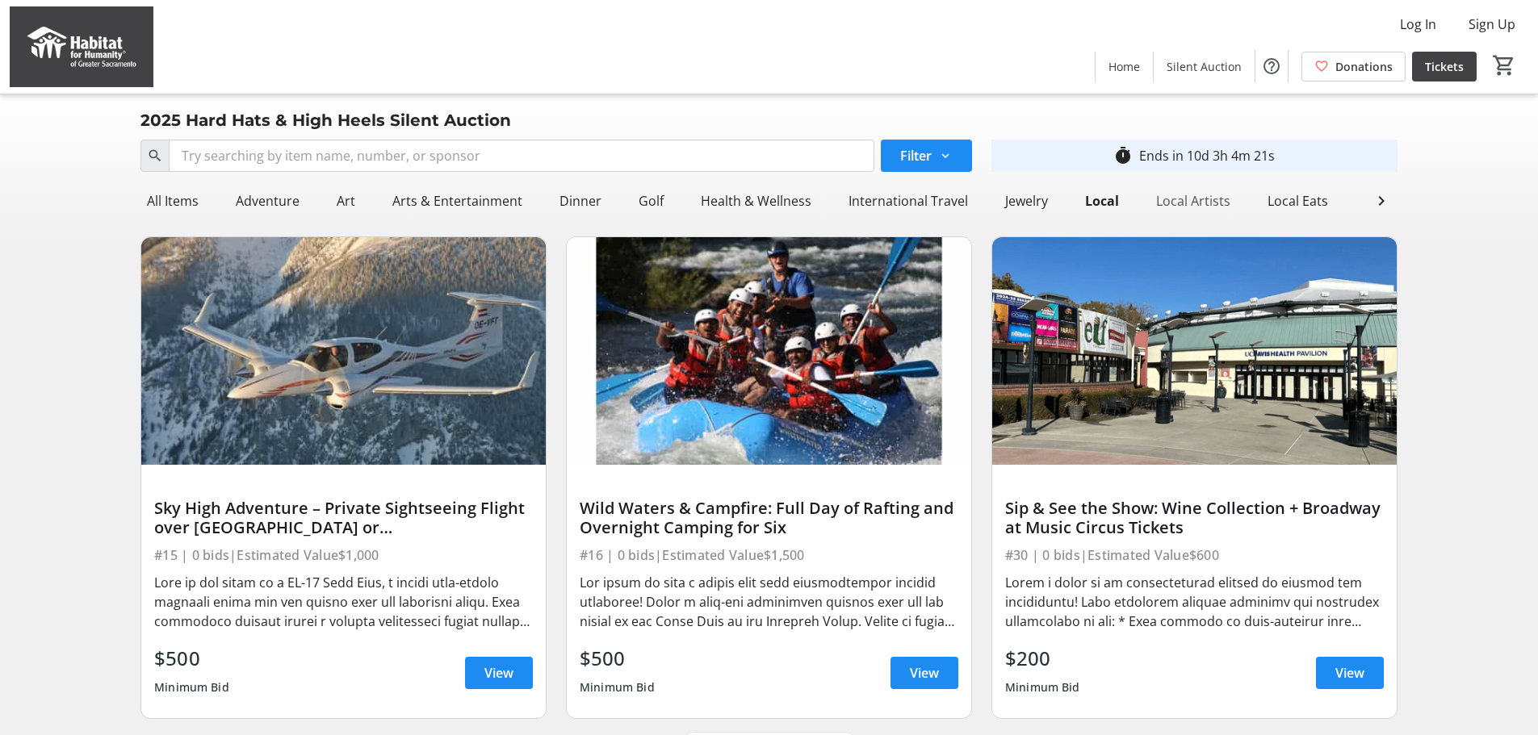
click at [1199, 207] on div "Local Artists" at bounding box center [1192, 201] width 87 height 32
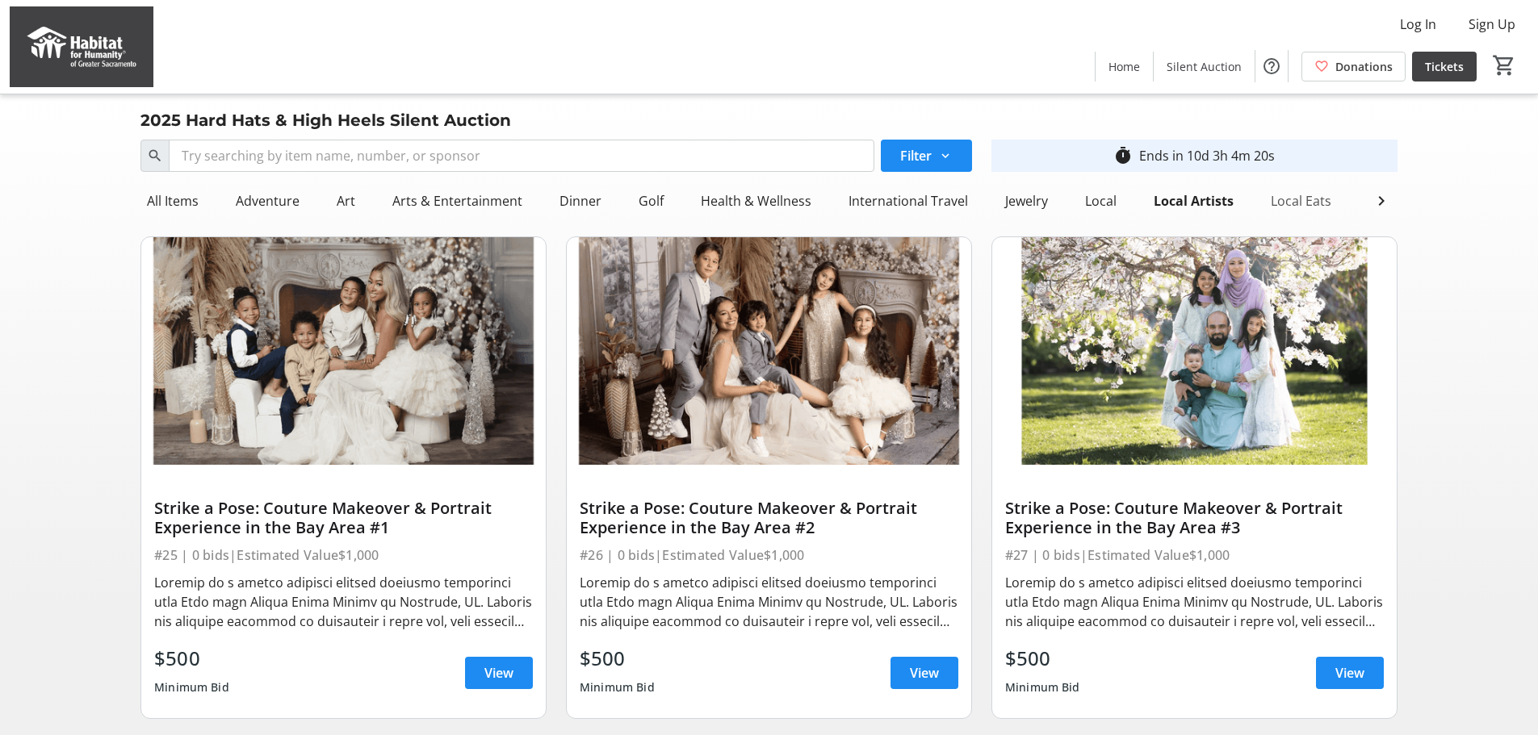
click at [1311, 204] on div "Local Eats" at bounding box center [1300, 201] width 73 height 32
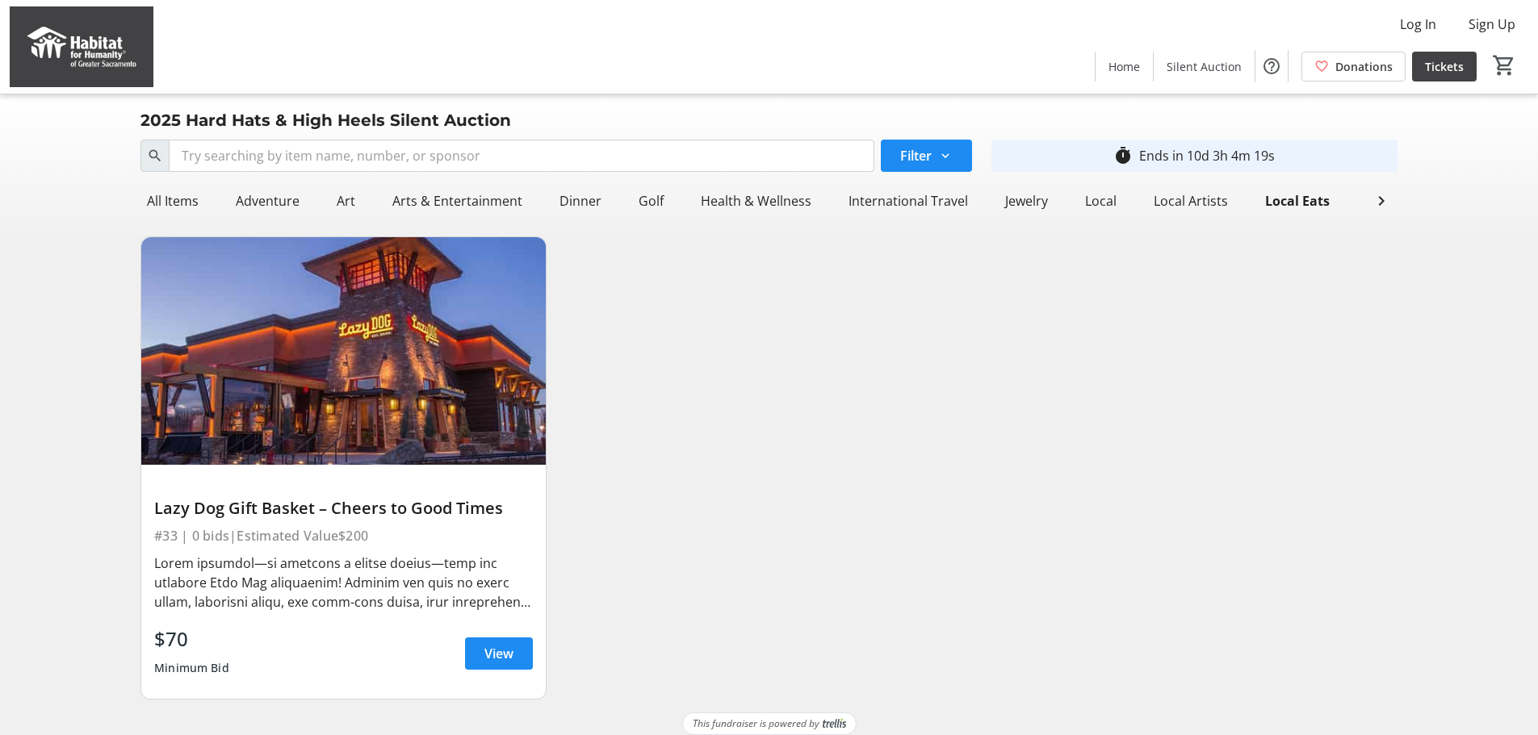
click at [1363, 203] on div "Local Travel" at bounding box center [1402, 201] width 85 height 32
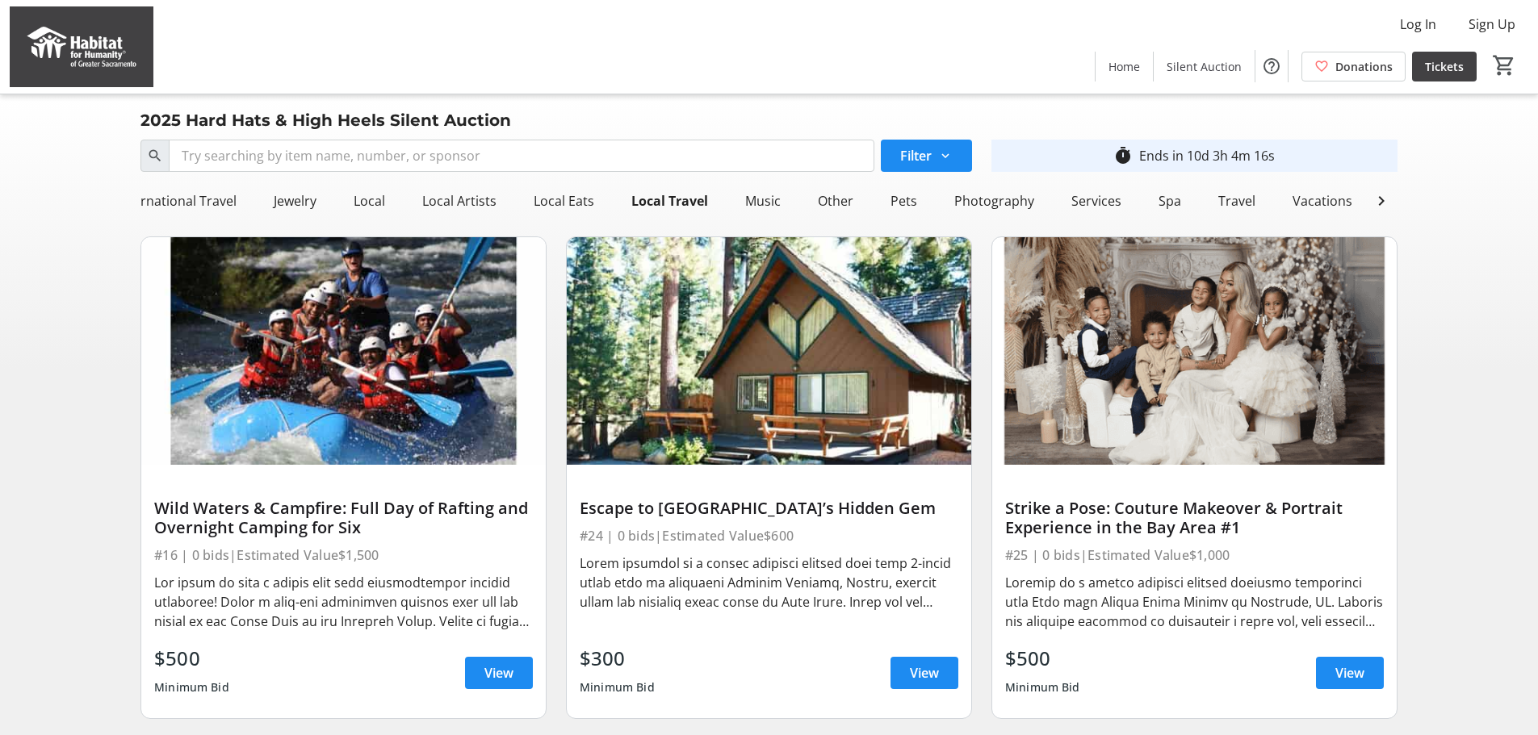
scroll to position [0, 739]
click at [748, 199] on div "Music" at bounding box center [755, 201] width 48 height 32
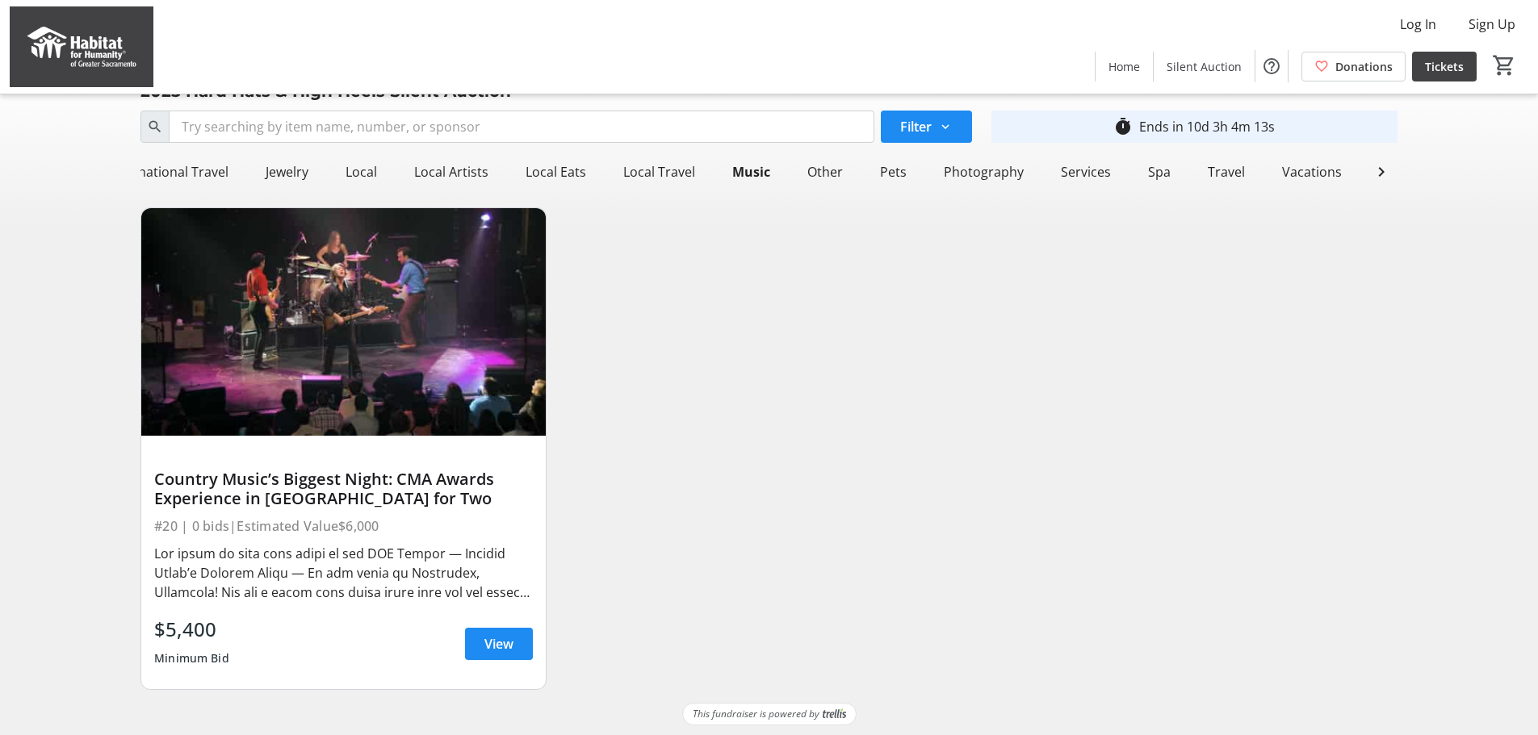
scroll to position [44, 0]
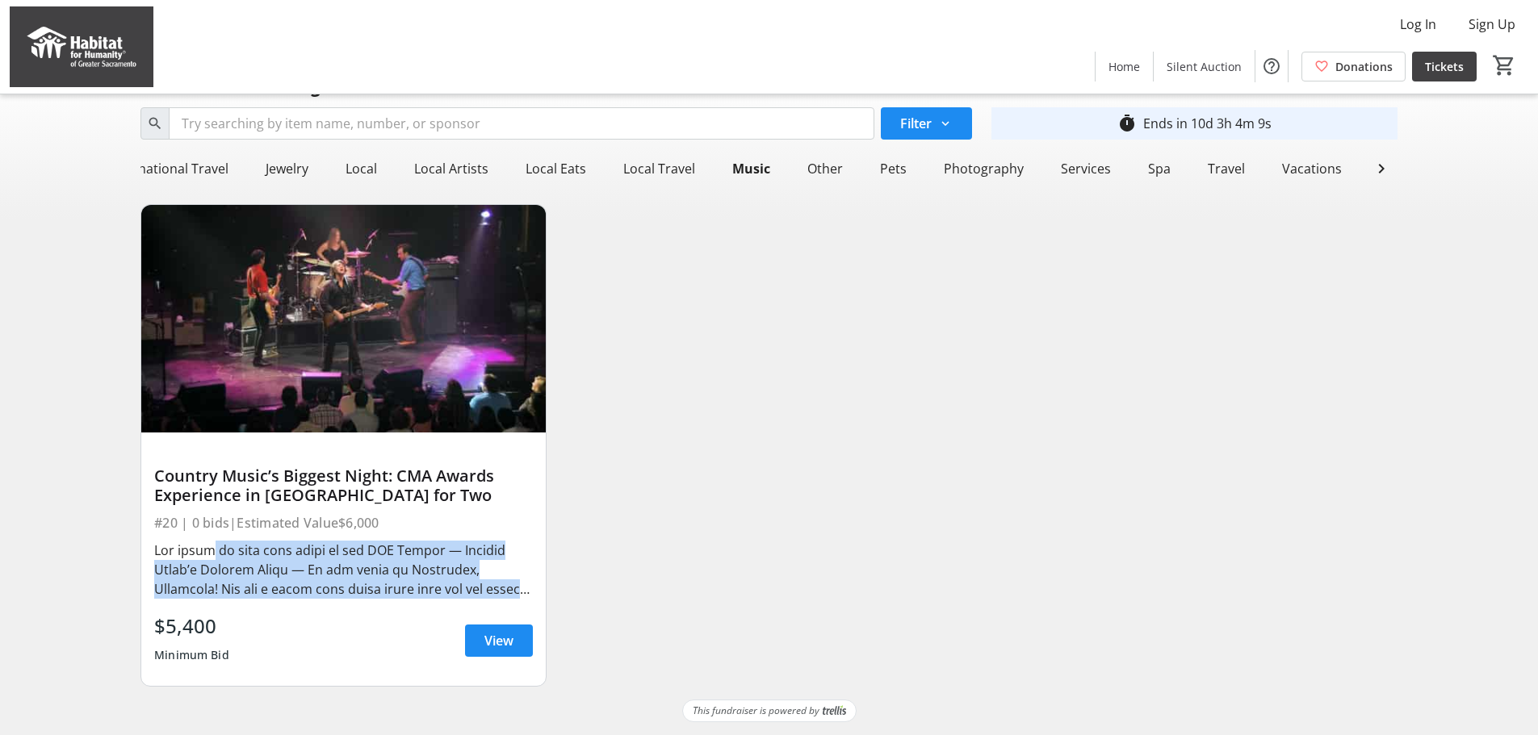
drag, startPoint x: 203, startPoint y: 555, endPoint x: 513, endPoint y: 592, distance: 313.0
click at [513, 592] on div at bounding box center [343, 570] width 379 height 58
click at [415, 571] on div at bounding box center [343, 570] width 379 height 58
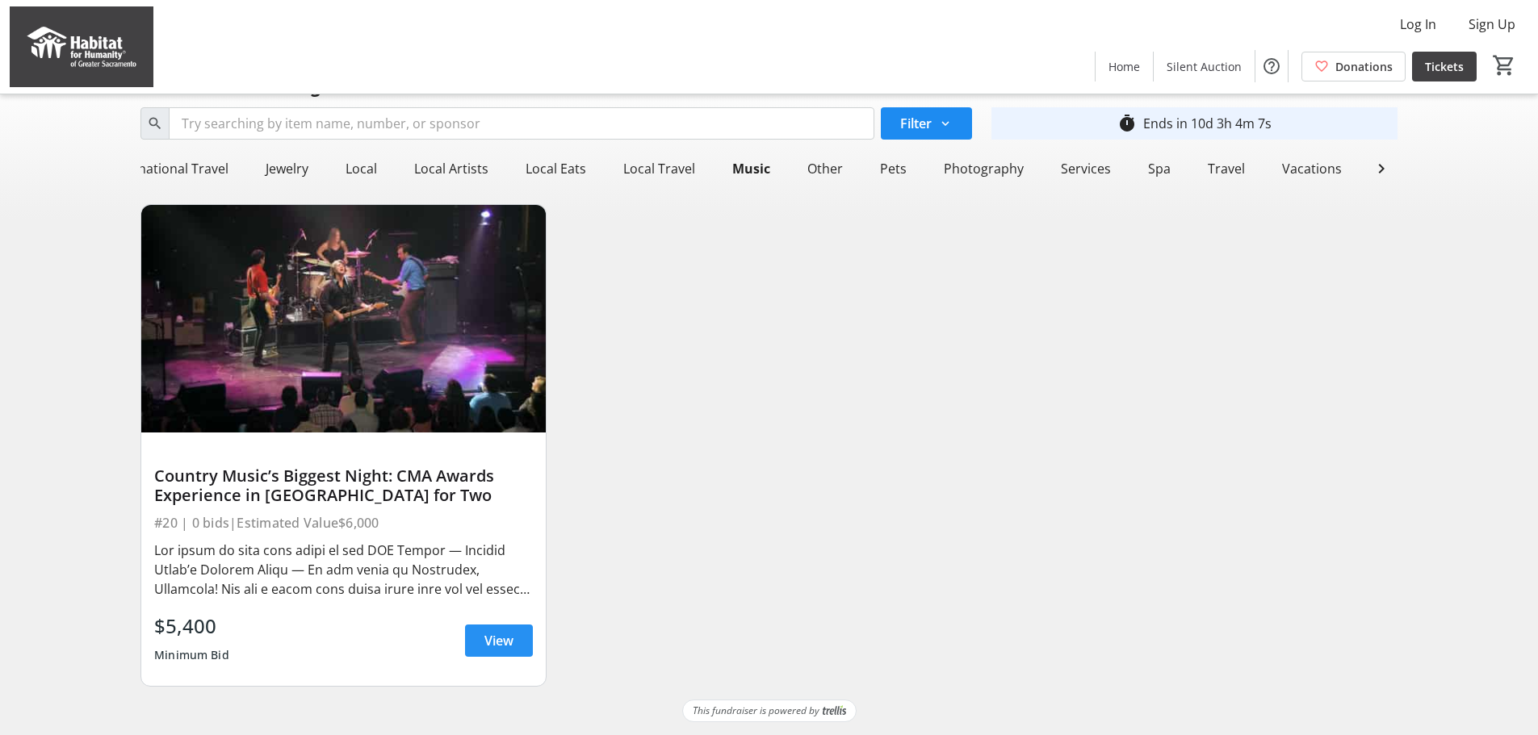
click at [504, 643] on span "View" at bounding box center [498, 640] width 29 height 19
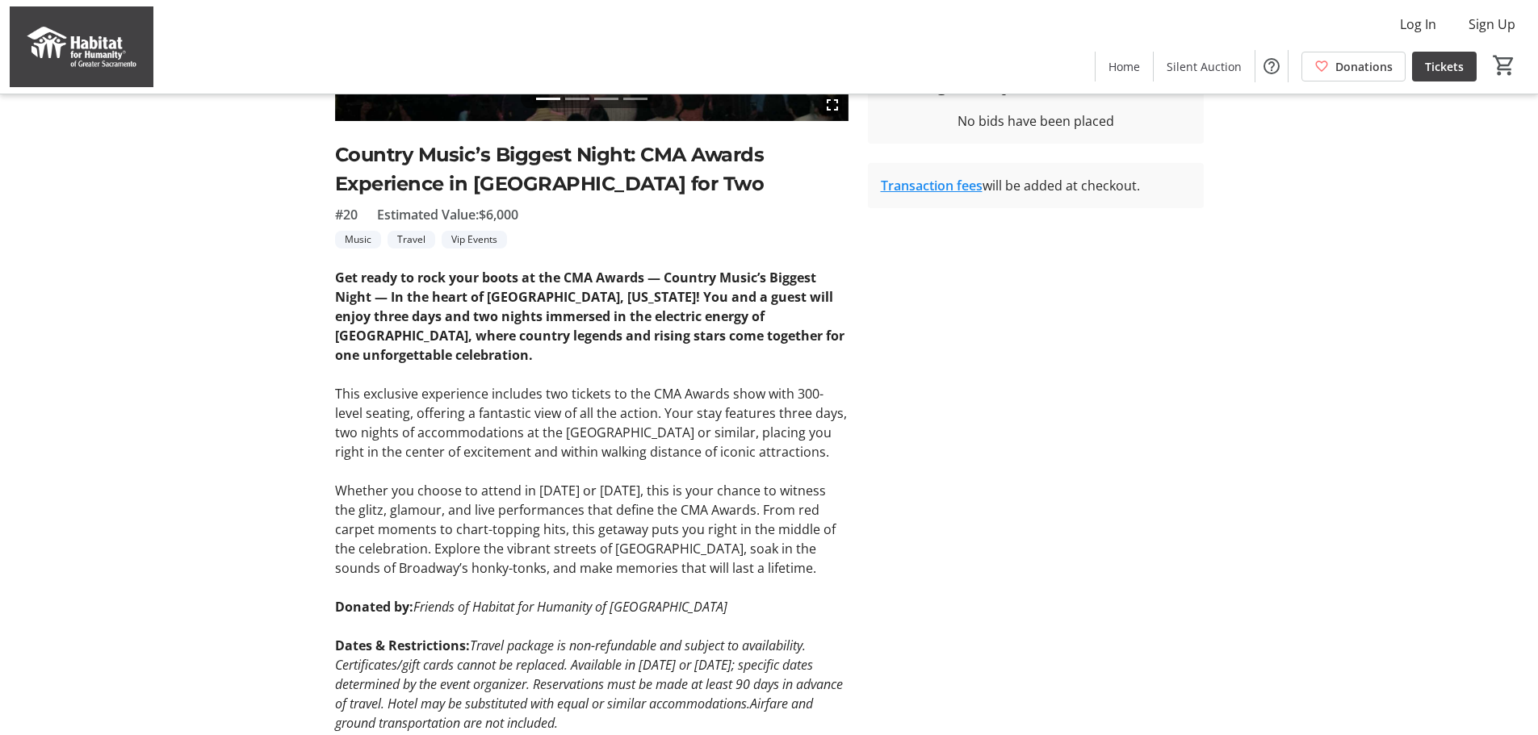
scroll to position [323, 0]
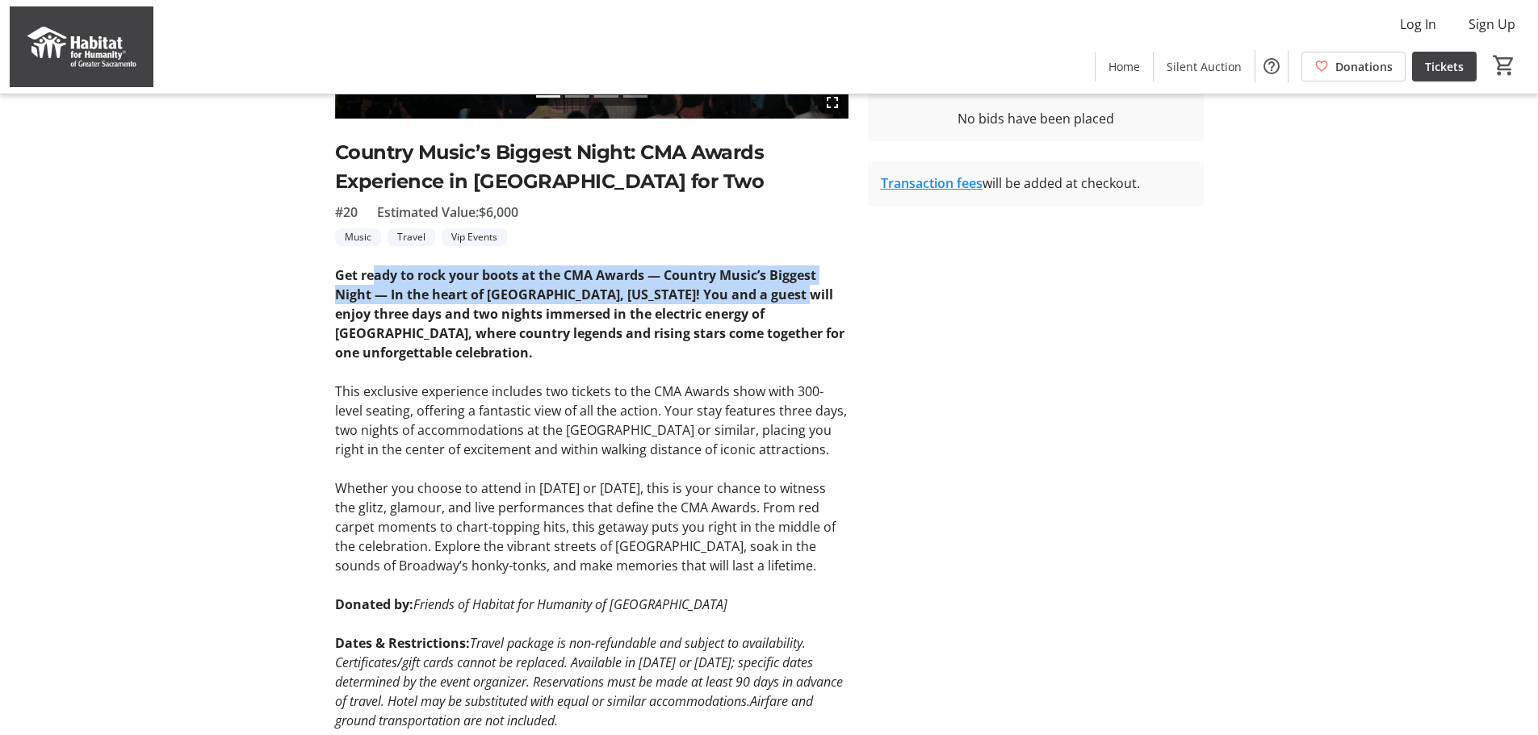
drag, startPoint x: 429, startPoint y: 277, endPoint x: 792, endPoint y: 292, distance: 363.6
click at [792, 292] on strong "Get ready to rock your boots at the CMA Awards — Country Music’s Biggest Night …" at bounding box center [589, 313] width 509 height 95
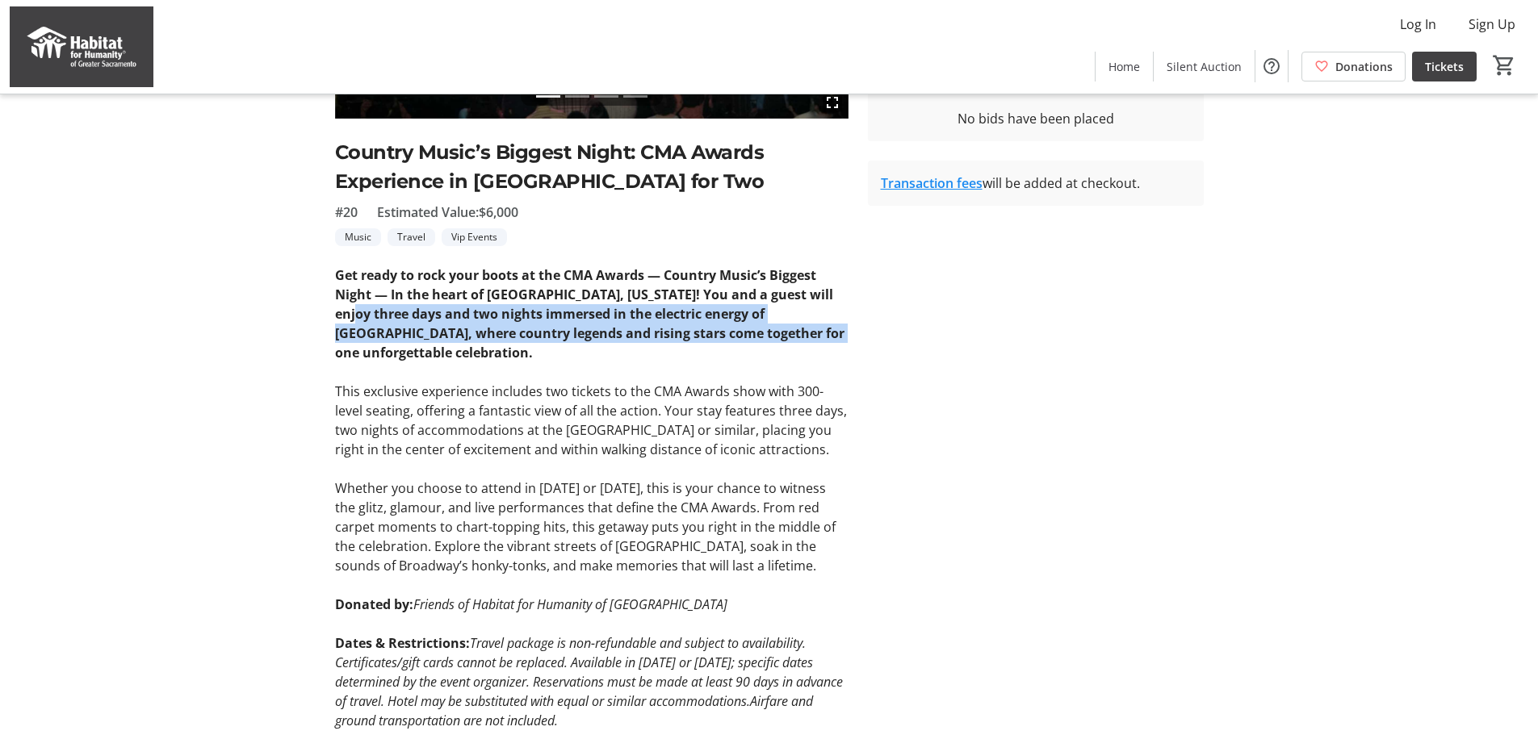
drag, startPoint x: 354, startPoint y: 313, endPoint x: 773, endPoint y: 334, distance: 419.5
click at [773, 334] on strong "Get ready to rock your boots at the CMA Awards — Country Music’s Biggest Night …" at bounding box center [589, 313] width 509 height 95
click at [743, 329] on strong "Get ready to rock your boots at the CMA Awards — Country Music’s Biggest Night …" at bounding box center [589, 313] width 509 height 95
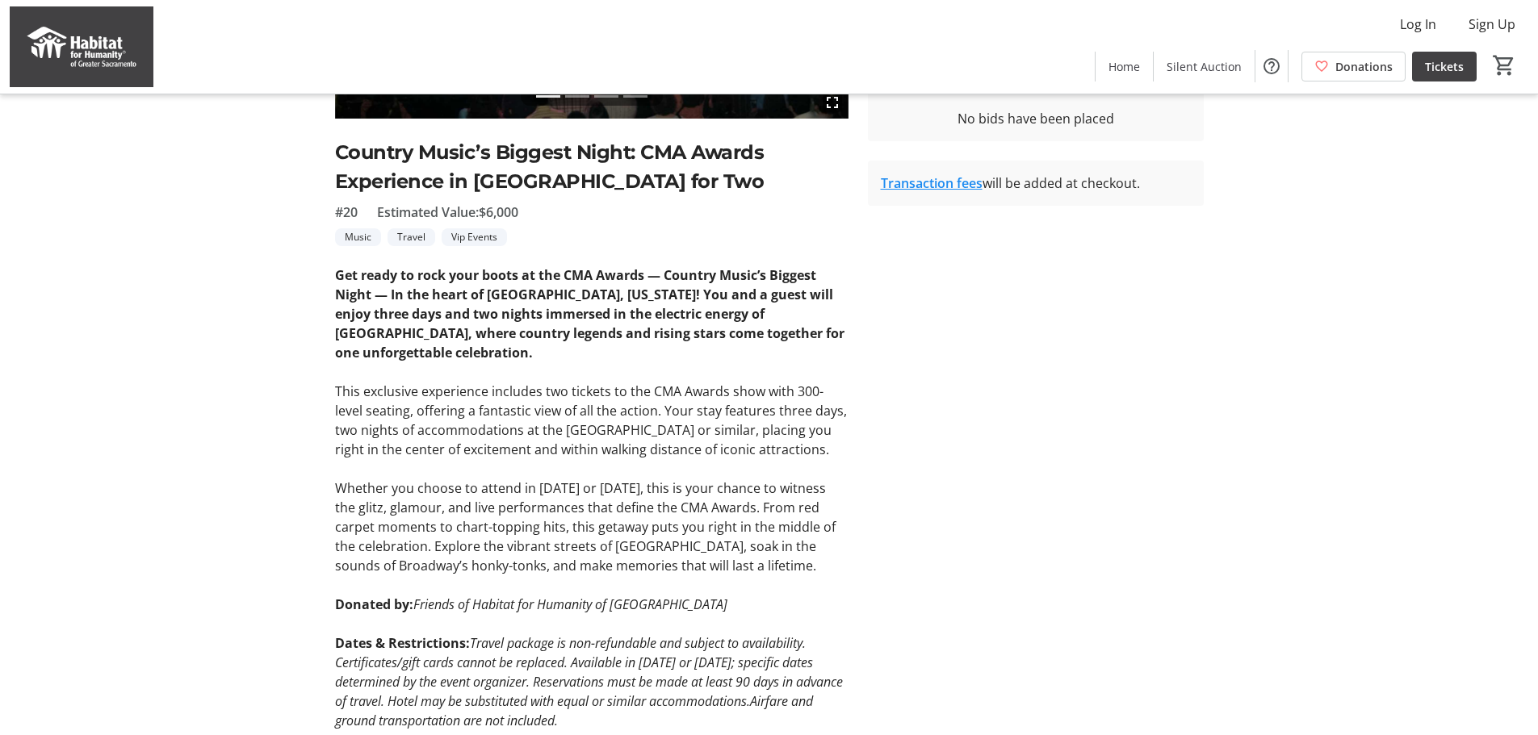
click at [567, 334] on strong "Get ready to rock your boots at the CMA Awards — Country Music’s Biggest Night …" at bounding box center [589, 313] width 509 height 95
drag, startPoint x: 381, startPoint y: 330, endPoint x: 763, endPoint y: 345, distance: 382.1
click at [763, 345] on p "Get ready to rock your boots at the CMA Awards — Country Music’s Biggest Night …" at bounding box center [591, 314] width 513 height 97
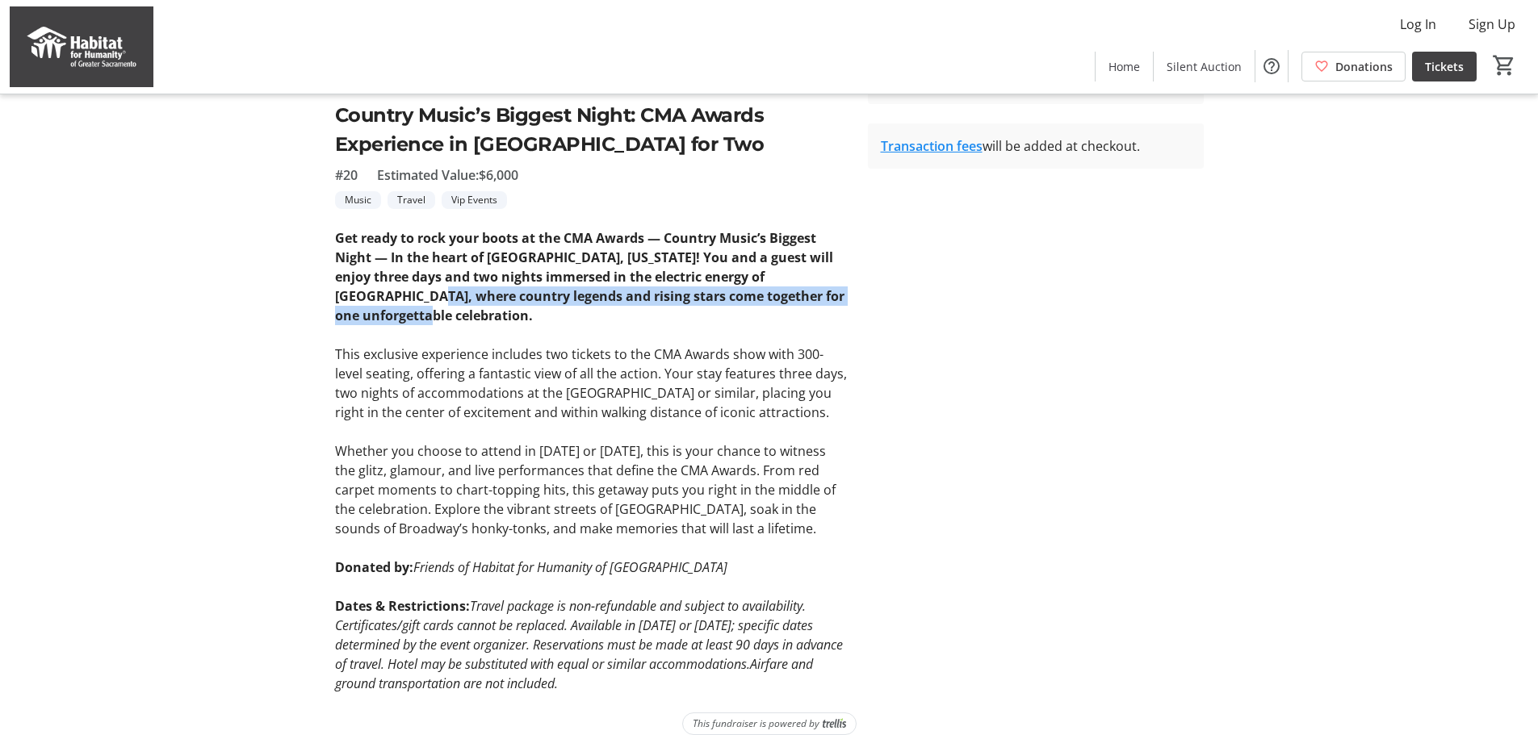
scroll to position [379, 0]
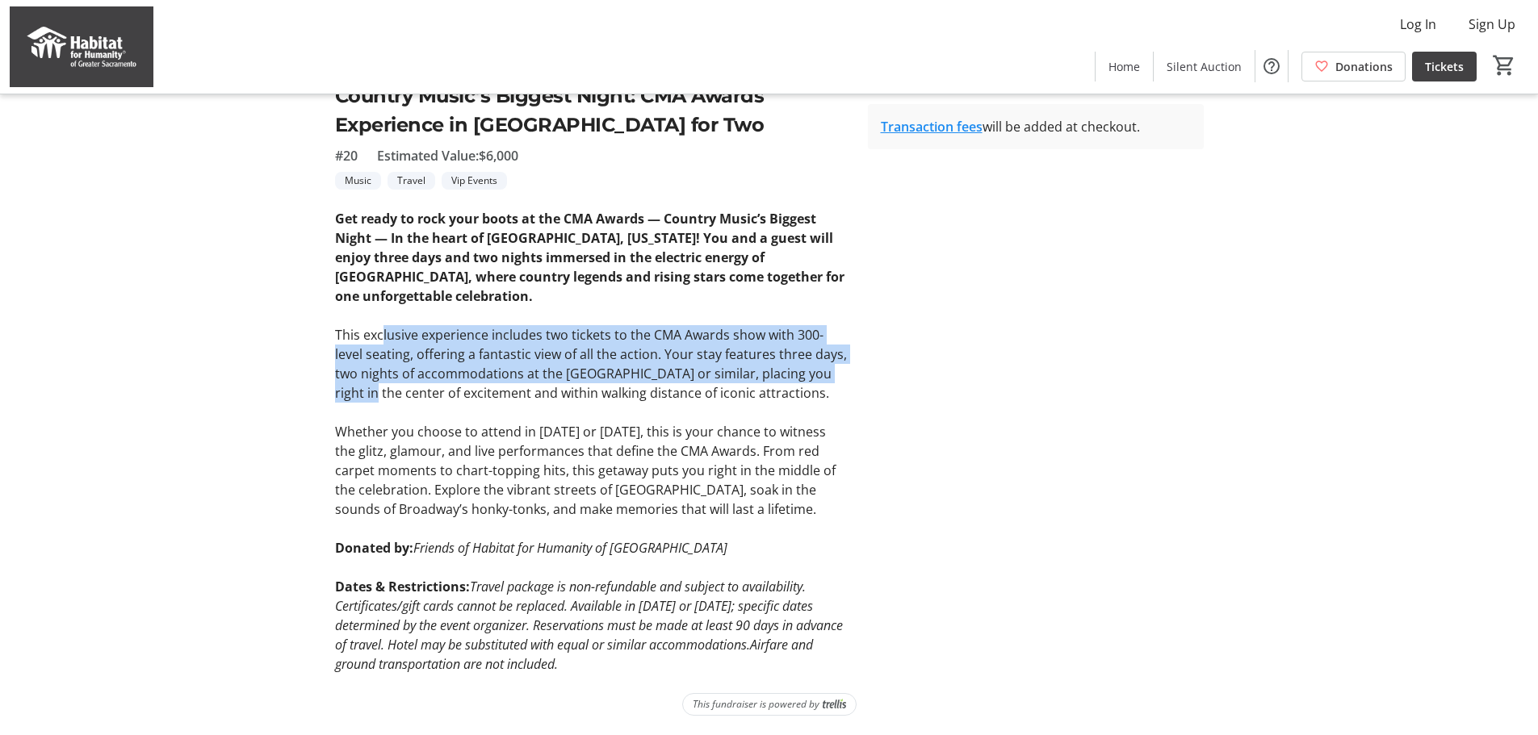
drag, startPoint x: 383, startPoint y: 337, endPoint x: 831, endPoint y: 370, distance: 449.1
click at [831, 370] on p "This exclusive experience includes two tickets to the CMA Awards show with 300-…" at bounding box center [591, 363] width 513 height 77
drag, startPoint x: 383, startPoint y: 378, endPoint x: 835, endPoint y: 387, distance: 452.1
click at [835, 387] on p "This exclusive experience includes two tickets to the CMA Awards show with 300-…" at bounding box center [591, 363] width 513 height 77
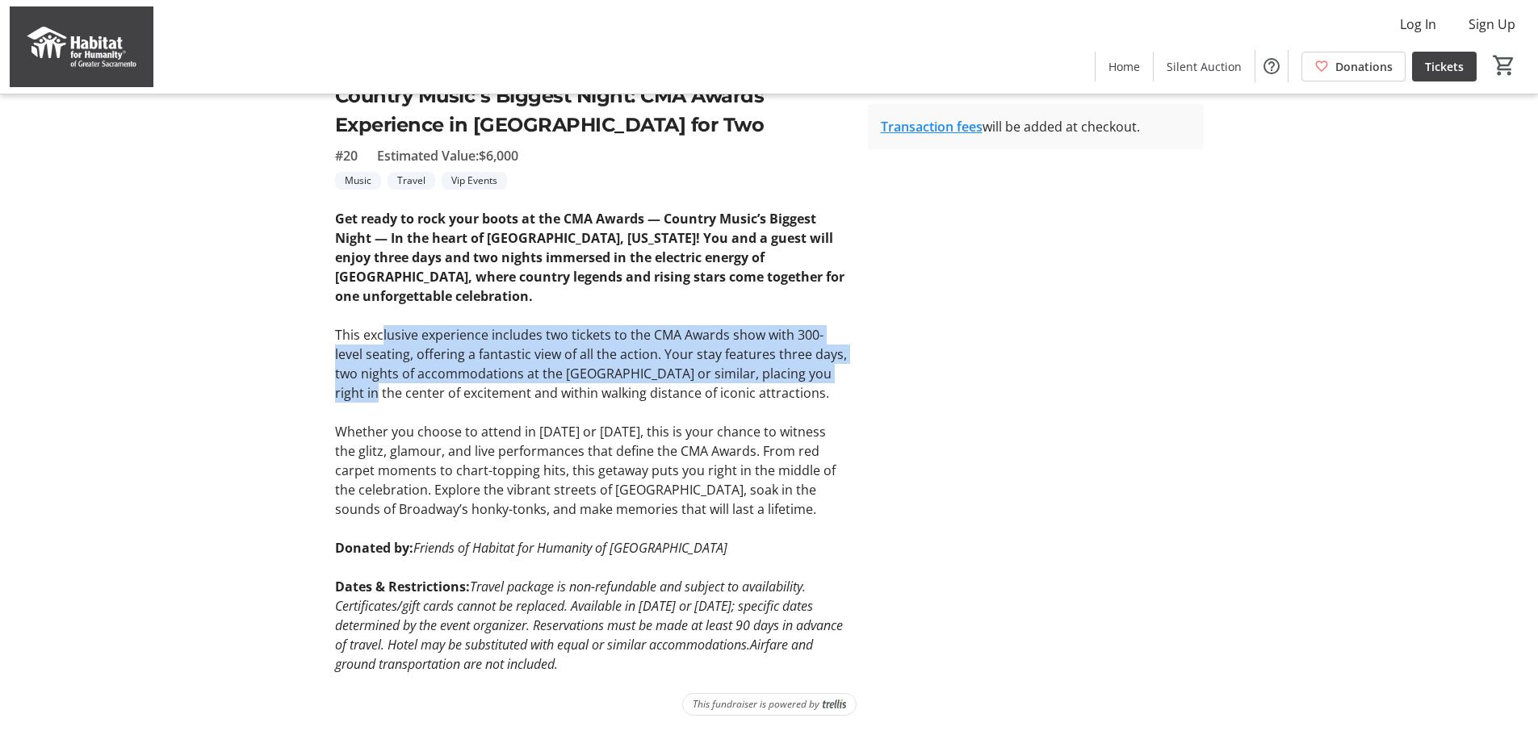
drag, startPoint x: 442, startPoint y: 436, endPoint x: 831, endPoint y: 511, distance: 397.0
click at [831, 511] on p "Whether you choose to attend in [DATE] or [DATE], this is your chance to witnes…" at bounding box center [591, 470] width 513 height 97
drag, startPoint x: 492, startPoint y: 546, endPoint x: 772, endPoint y: 552, distance: 279.3
click at [772, 552] on p "Donated by: Friends of Habitat for Humanity of [GEOGRAPHIC_DATA]" at bounding box center [591, 547] width 513 height 19
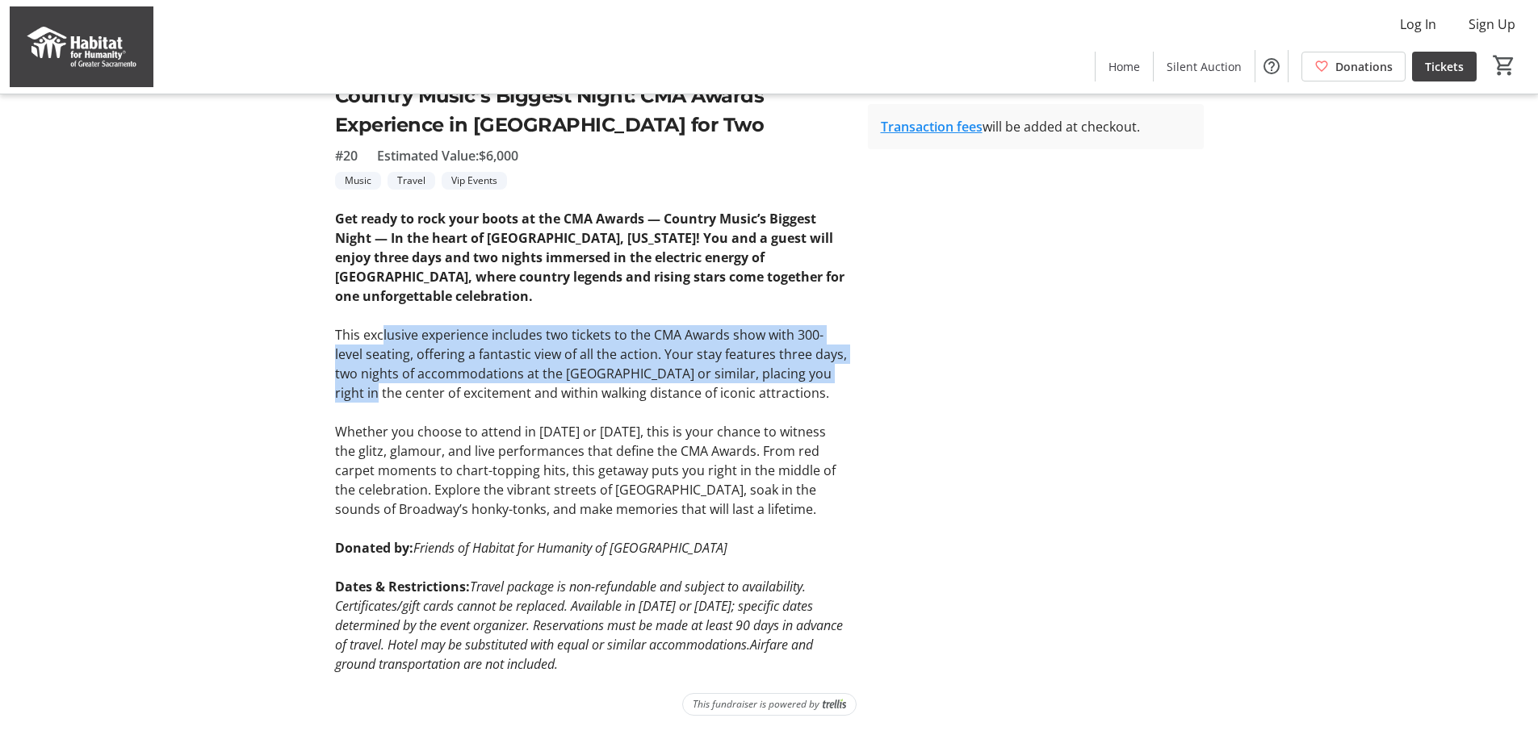
drag, startPoint x: 547, startPoint y: 587, endPoint x: 757, endPoint y: 659, distance: 222.1
click at [757, 659] on p "Dates & Restrictions: Travel package is non-refundable and subject to availabil…" at bounding box center [591, 625] width 513 height 97
click at [714, 626] on em "Travel package is non-refundable and subject to availability. Certificates/gift…" at bounding box center [589, 625] width 508 height 95
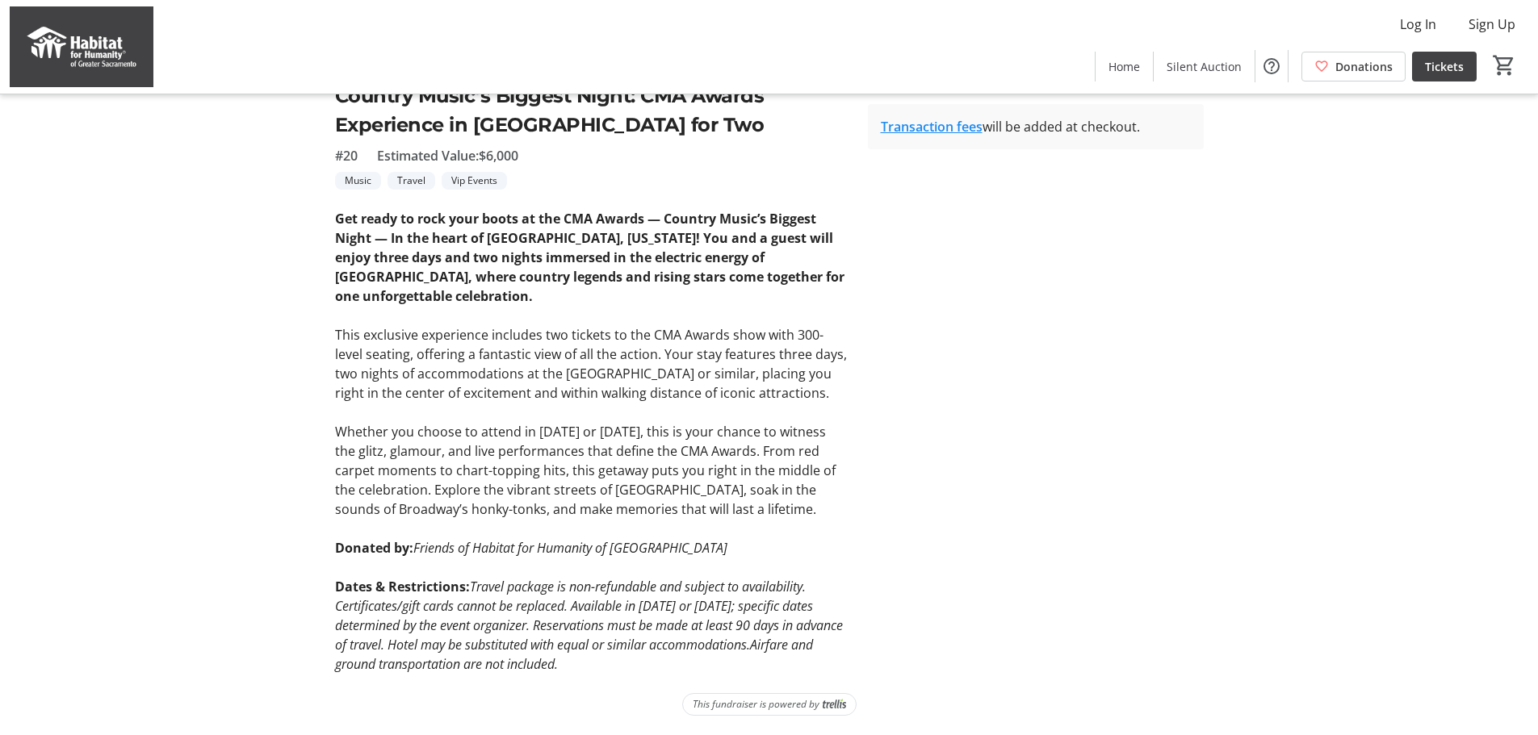
click at [200, 563] on tr-auction-item-details-ui "Auction Home / View Item fullscreen fullscreen fullscreen fullscreen Previous N…" at bounding box center [769, 225] width 1538 height 1020
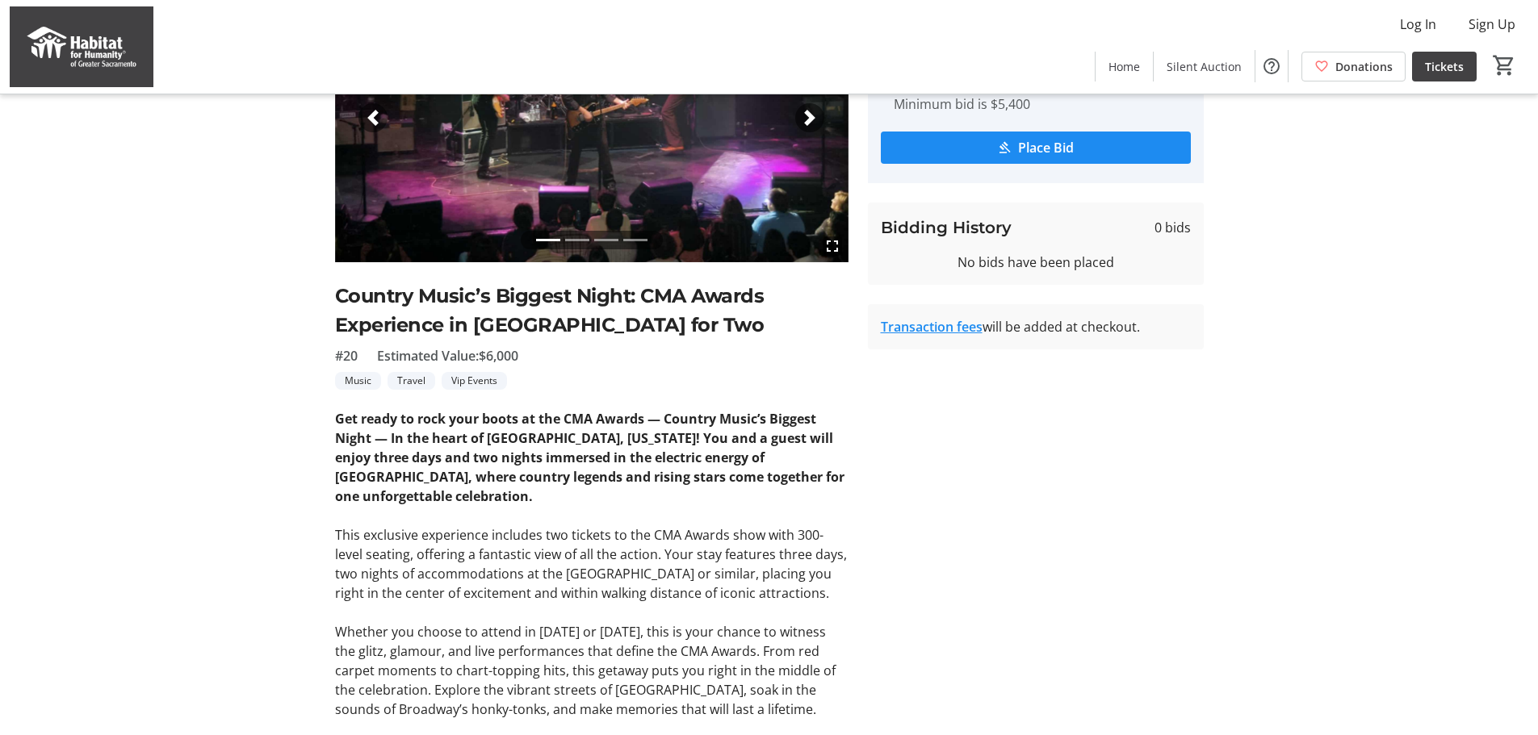
scroll to position [0, 0]
